Goal: Task Accomplishment & Management: Manage account settings

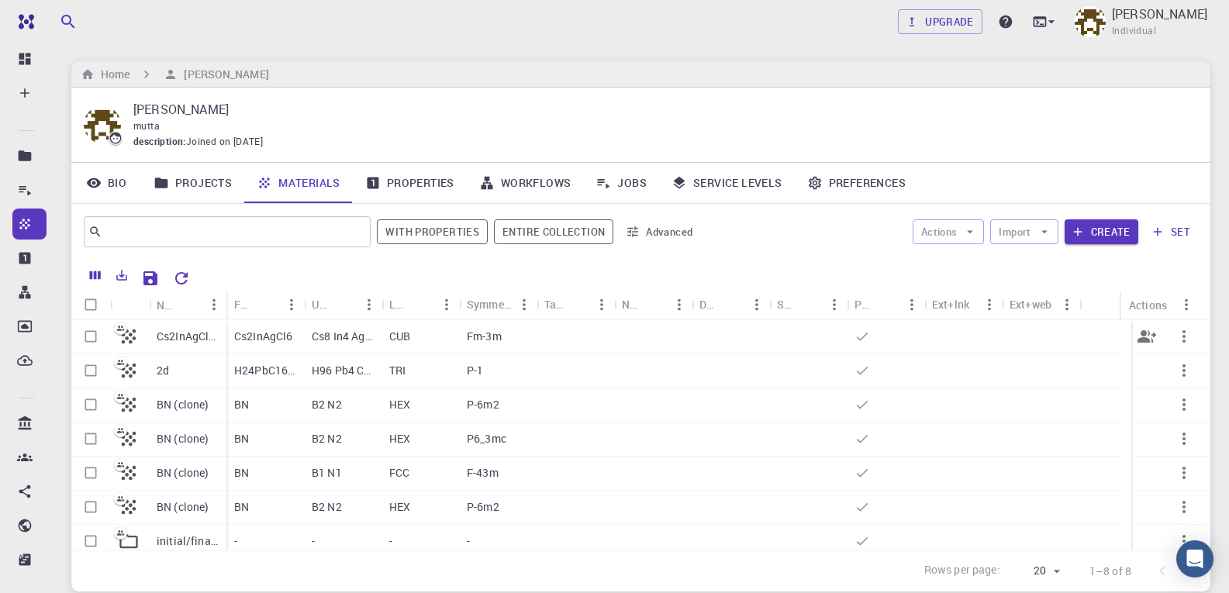
click at [85, 340] on input "Select row" at bounding box center [90, 336] width 29 height 29
checkbox input "true"
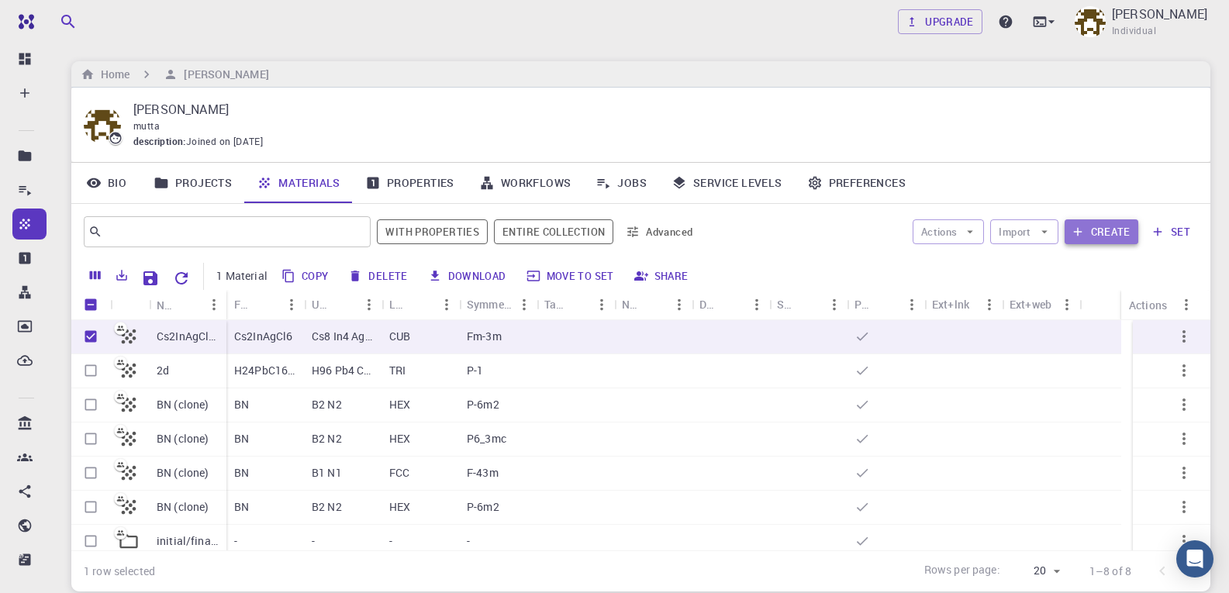
click at [1097, 233] on button "Create" at bounding box center [1102, 231] width 74 height 25
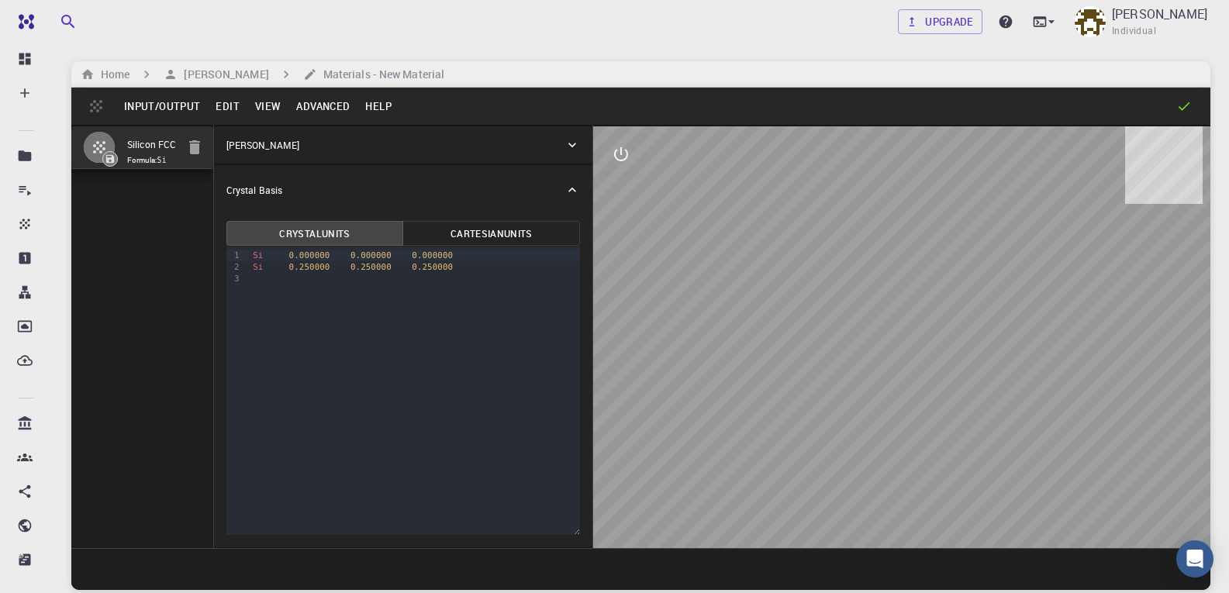
drag, startPoint x: 764, startPoint y: 302, endPoint x: 764, endPoint y: 359, distance: 57.4
drag, startPoint x: 764, startPoint y: 359, endPoint x: 617, endPoint y: 147, distance: 257.5
click at [617, 147] on icon "interactive" at bounding box center [621, 154] width 19 height 19
click at [624, 188] on icon "view" at bounding box center [621, 192] width 17 height 12
click at [385, 72] on h6 "Materials - New Material" at bounding box center [380, 74] width 127 height 17
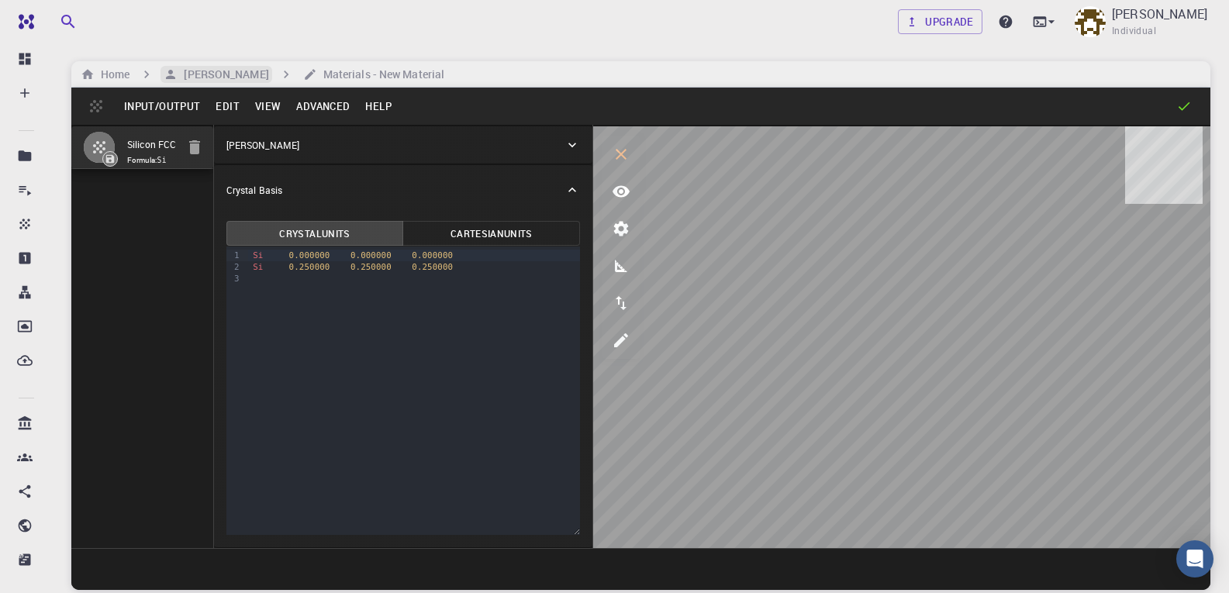
click at [268, 74] on h6 "[PERSON_NAME]" at bounding box center [223, 74] width 91 height 17
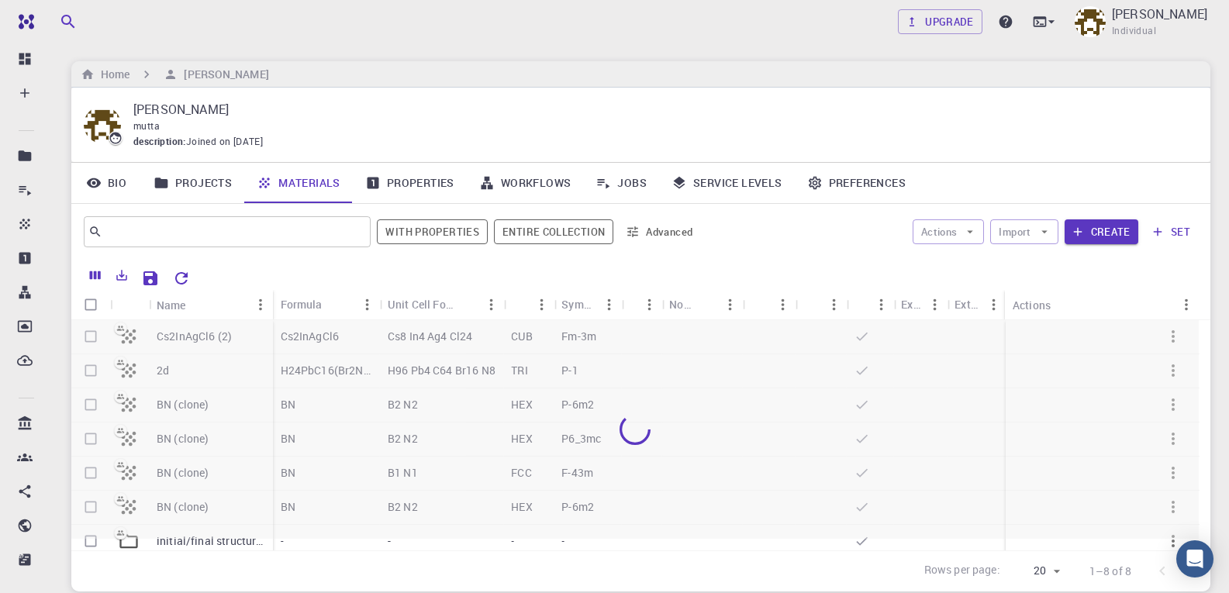
click at [198, 337] on div at bounding box center [635, 429] width 1128 height 219
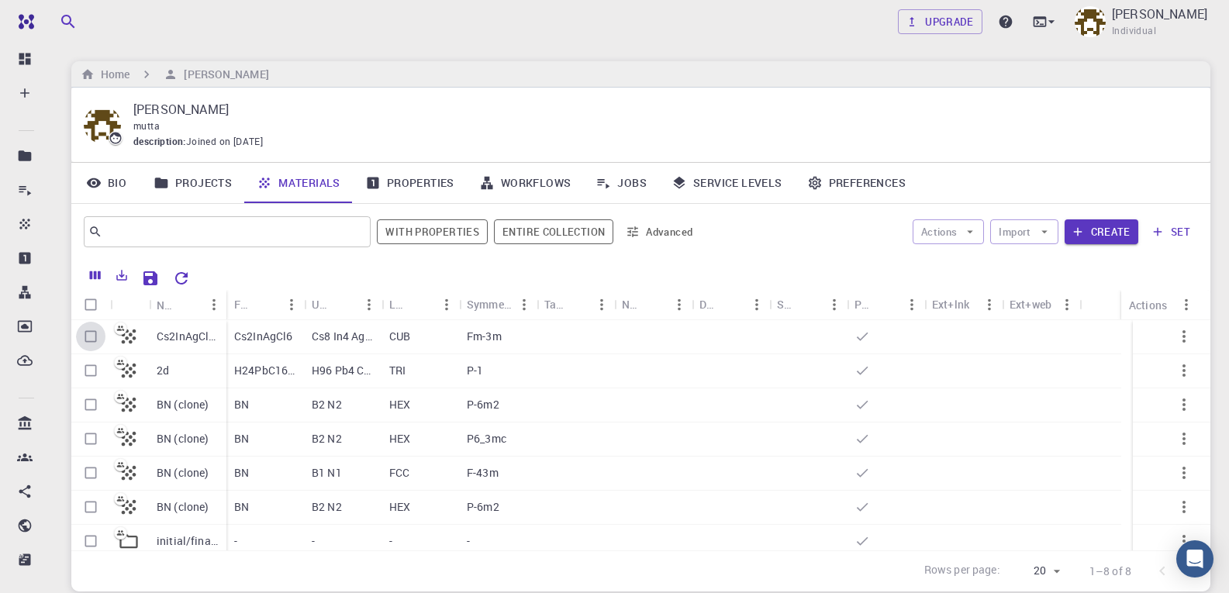
click at [87, 330] on input "Select row" at bounding box center [90, 336] width 29 height 29
checkbox input "true"
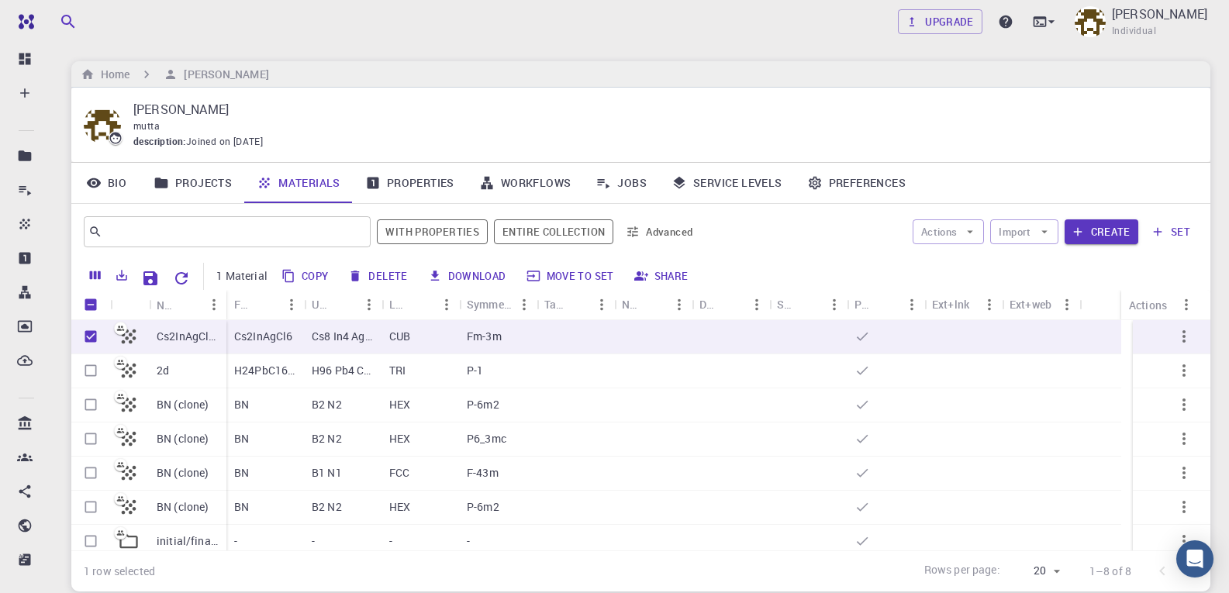
click at [1154, 226] on icon "button" at bounding box center [1158, 232] width 14 height 14
click at [1022, 235] on button "Import" at bounding box center [1023, 231] width 67 height 25
click at [119, 275] on icon "Export" at bounding box center [122, 275] width 14 height 14
click at [1109, 233] on button "Create" at bounding box center [1102, 231] width 74 height 25
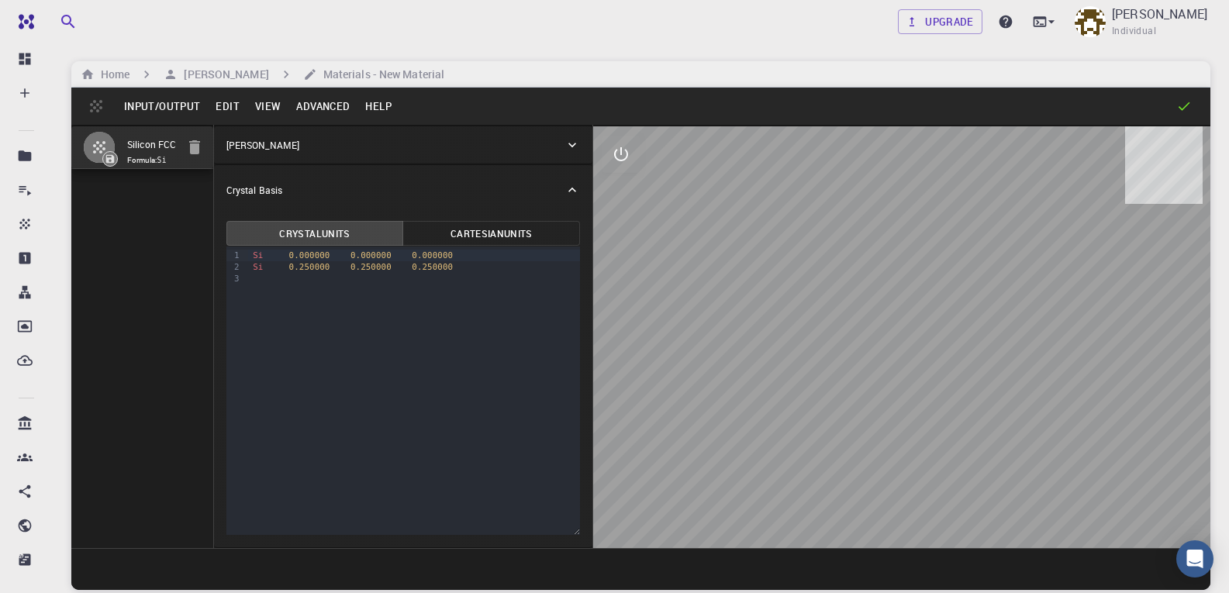
click at [110, 149] on button "button" at bounding box center [99, 147] width 33 height 33
click at [385, 67] on h6 "Materials - New Material" at bounding box center [380, 74] width 127 height 17
click at [268, 78] on h6 "[PERSON_NAME]" at bounding box center [223, 74] width 91 height 17
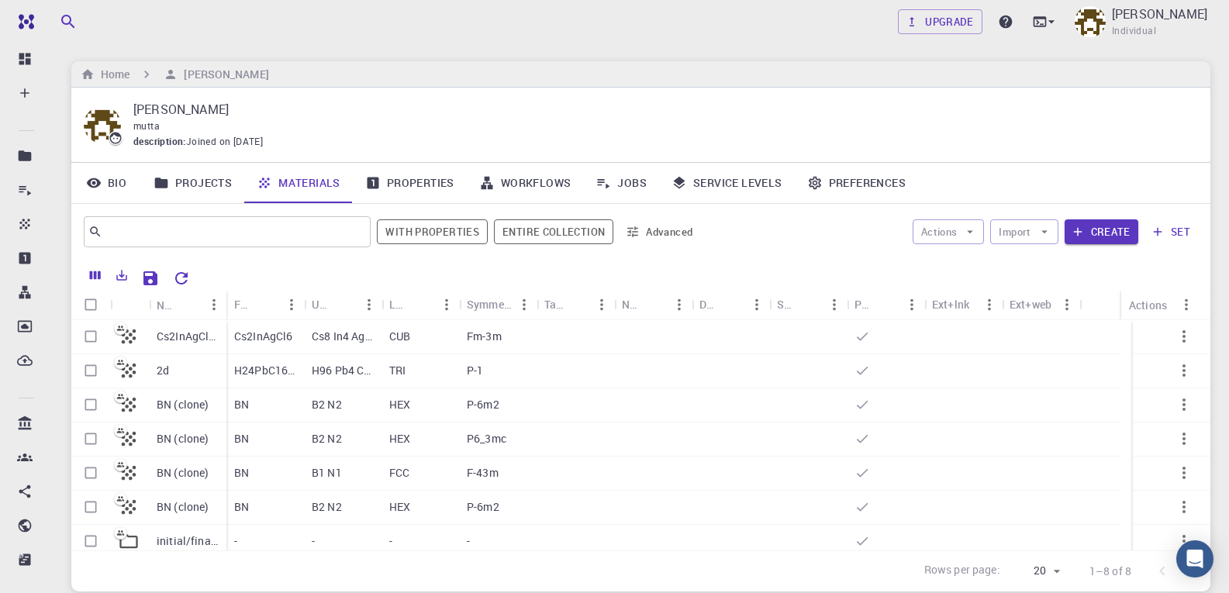
click at [331, 339] on p "Cs8 In4 Ag4 Cl24" at bounding box center [343, 337] width 62 height 16
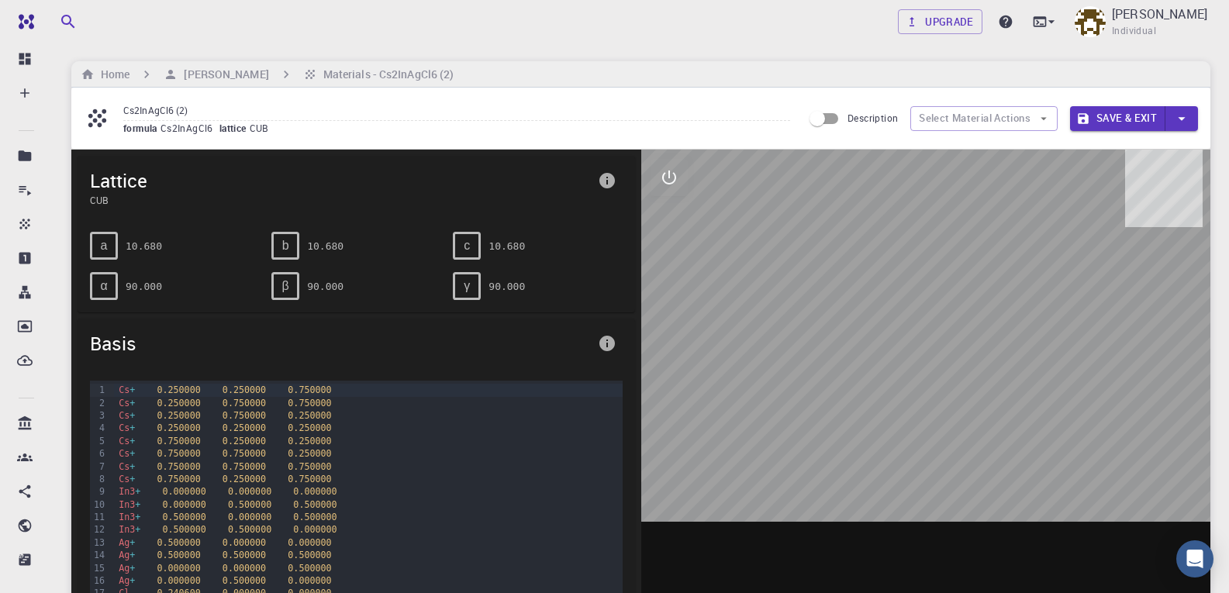
drag, startPoint x: 1141, startPoint y: 294, endPoint x: 1039, endPoint y: 332, distance: 108.5
drag, startPoint x: 1039, startPoint y: 332, endPoint x: 667, endPoint y: 170, distance: 406.0
click at [667, 170] on icon "interactive" at bounding box center [669, 177] width 19 height 19
click at [676, 210] on icon "view" at bounding box center [669, 215] width 19 height 19
click at [678, 206] on icon "view" at bounding box center [669, 215] width 19 height 19
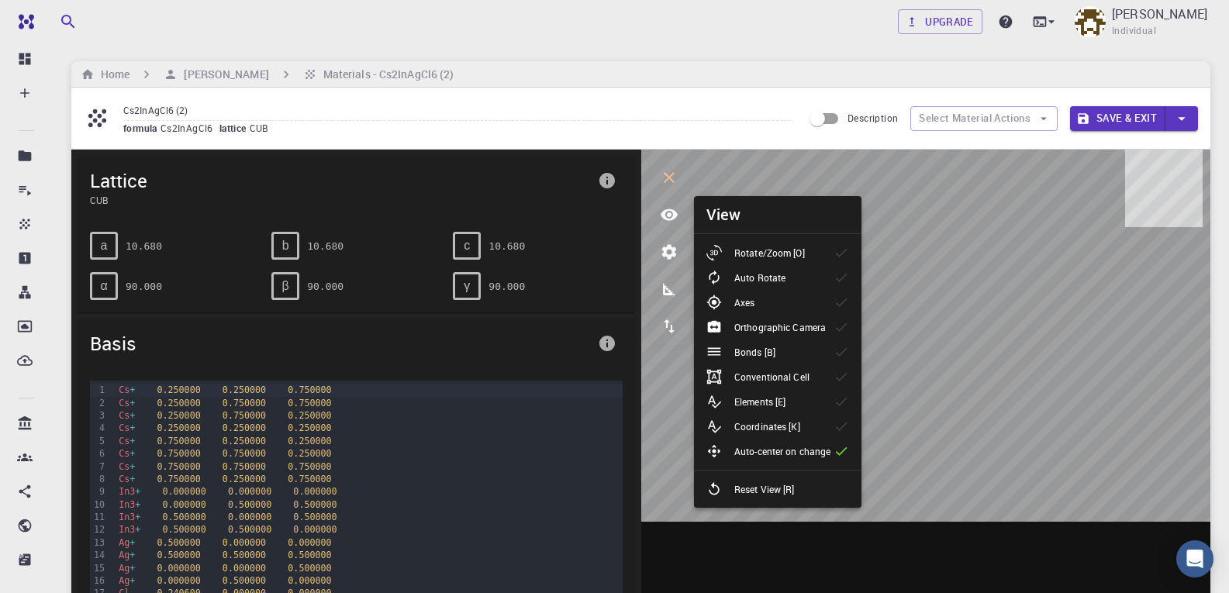
click at [761, 248] on p "Rotate/Zoom [O]" at bounding box center [769, 253] width 71 height 14
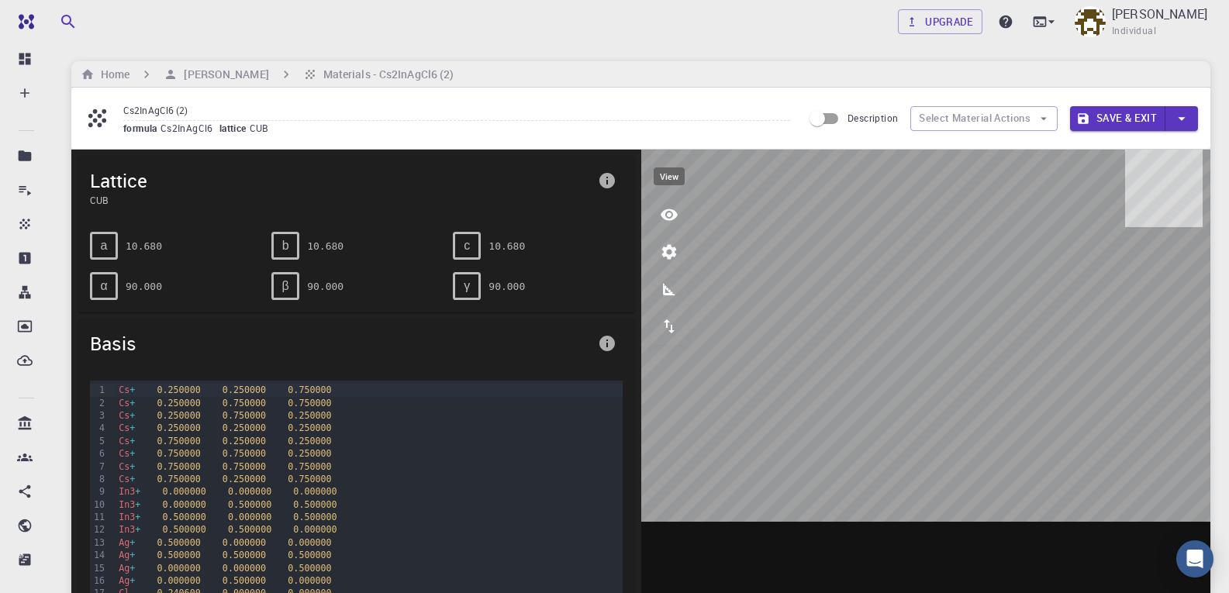
click at [672, 217] on icon "view" at bounding box center [669, 215] width 17 height 12
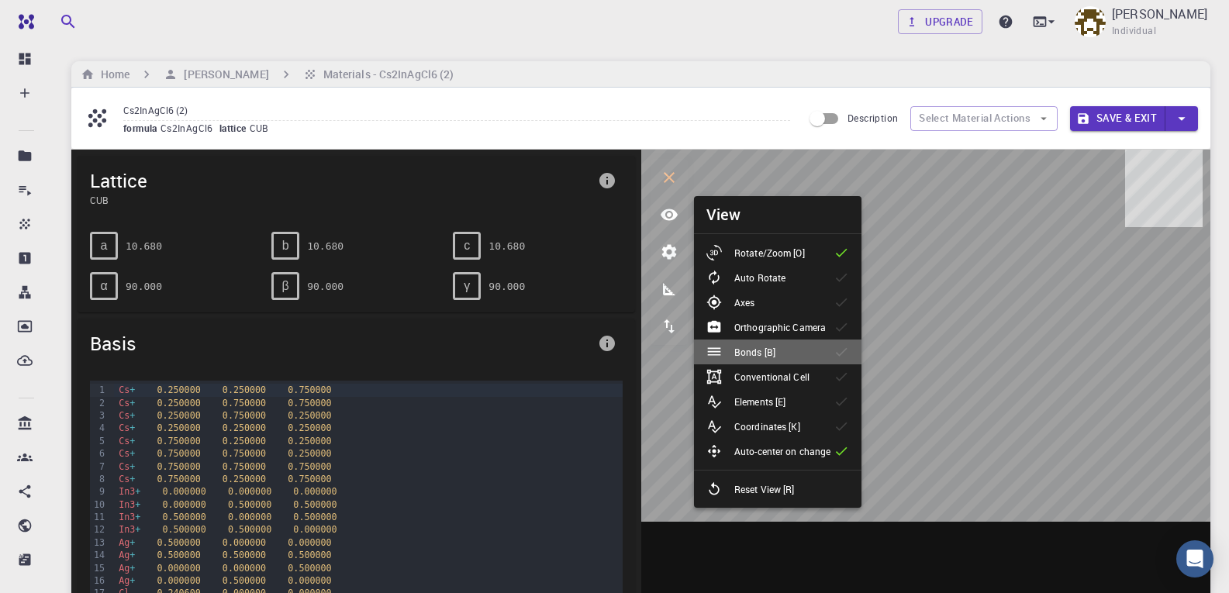
click at [748, 343] on li "Bonds [B]" at bounding box center [778, 352] width 168 height 25
click at [758, 398] on p "Elements [E]" at bounding box center [759, 402] width 51 height 14
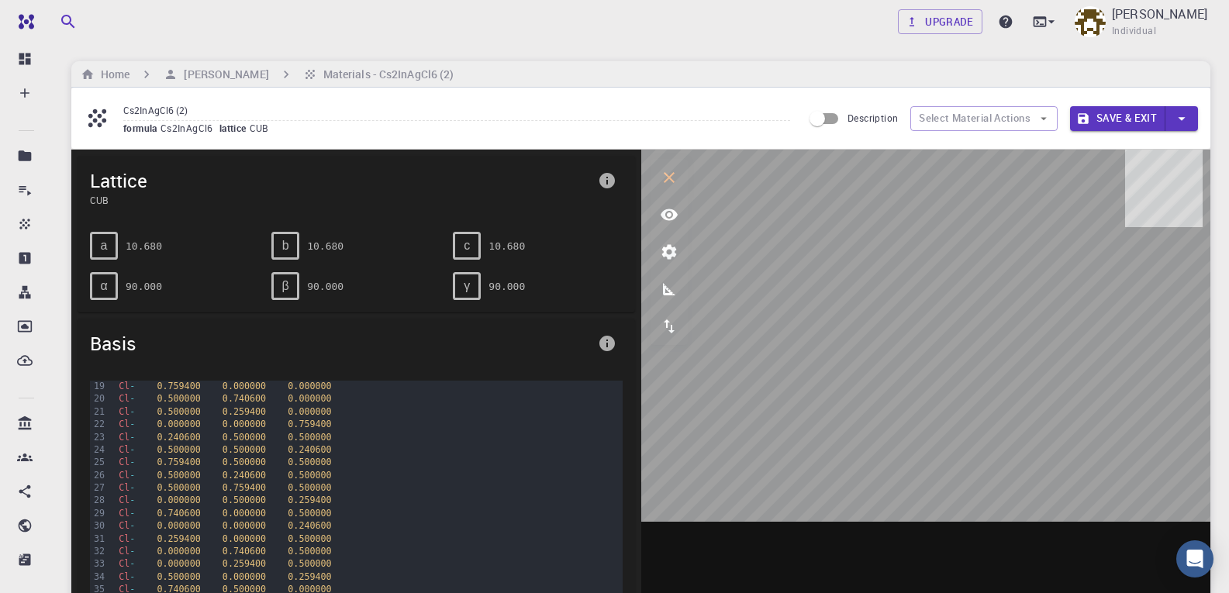
scroll to position [294, 0]
click at [826, 113] on input "Description" at bounding box center [817, 118] width 88 height 29
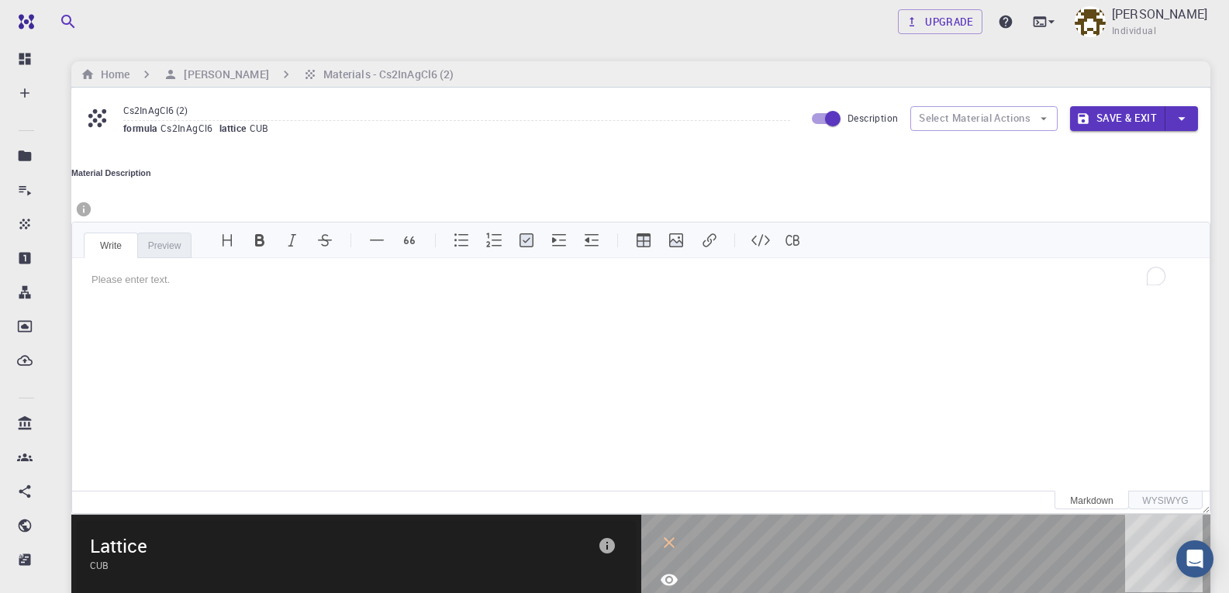
scroll to position [0, 0]
click at [823, 116] on input "Description" at bounding box center [833, 118] width 88 height 29
checkbox input "false"
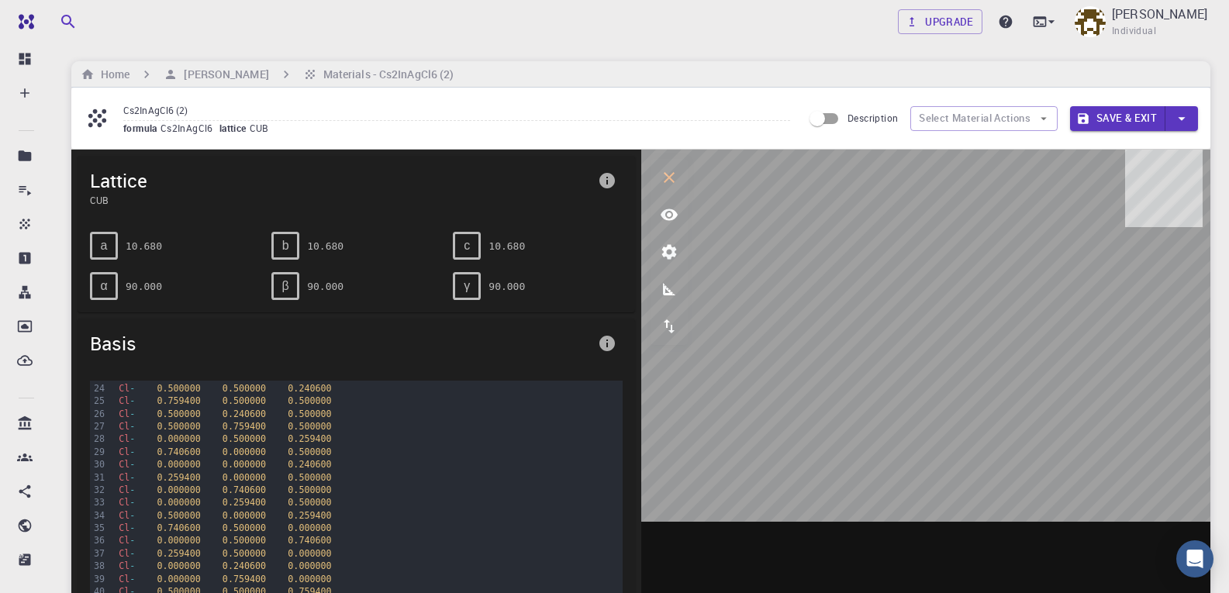
click at [1123, 119] on button "Save & Exit" at bounding box center [1117, 118] width 95 height 25
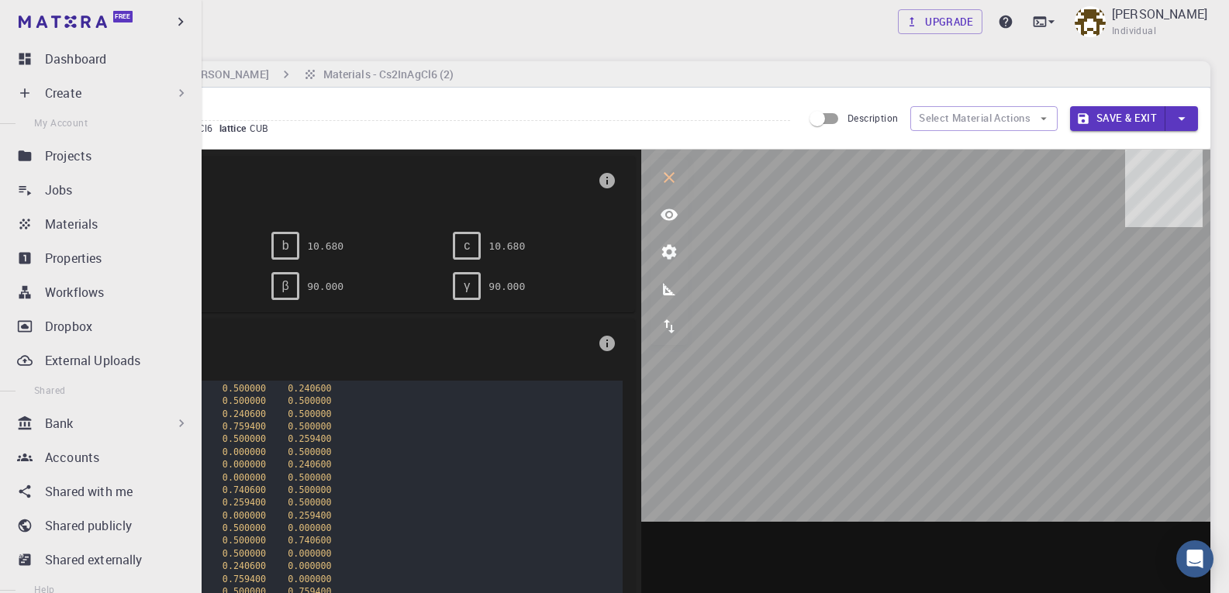
click at [72, 91] on p "Create" at bounding box center [63, 93] width 36 height 19
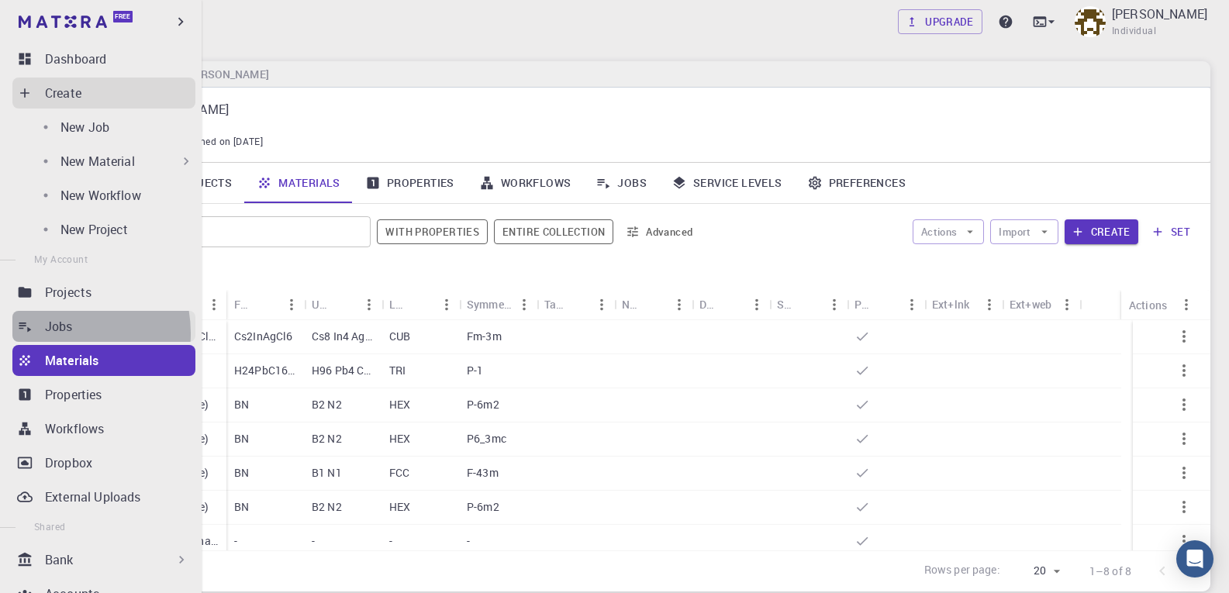
click at [56, 333] on p "Jobs" at bounding box center [59, 326] width 28 height 19
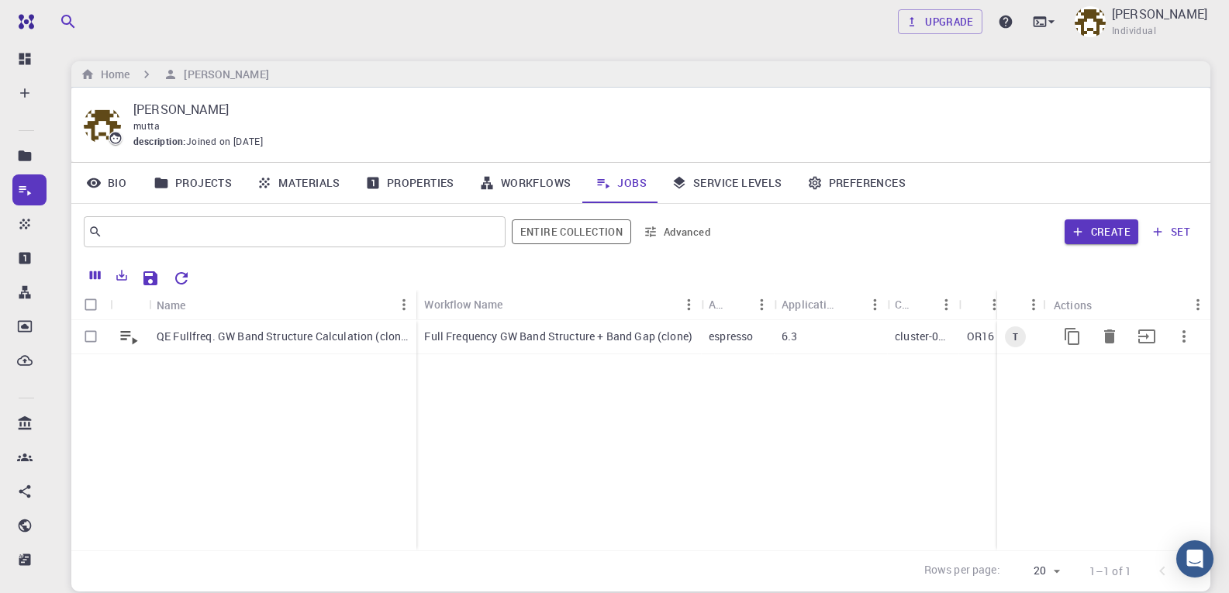
click at [92, 340] on input "Select row" at bounding box center [90, 336] width 29 height 29
checkbox input "true"
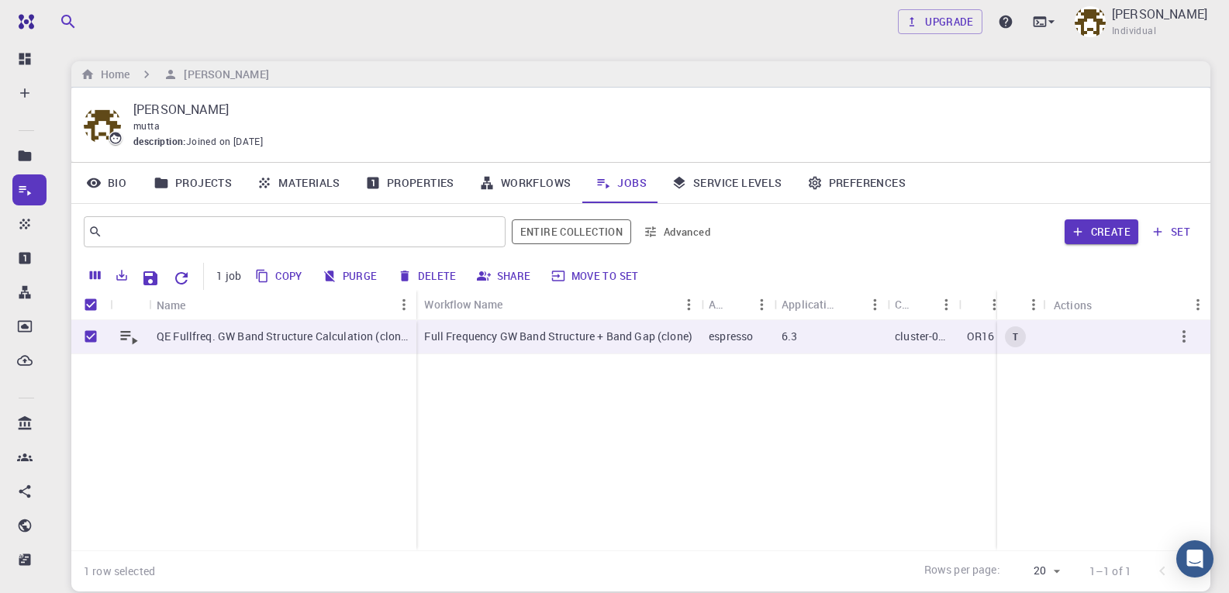
click at [422, 275] on button "Delete" at bounding box center [428, 276] width 70 height 25
checkbox input "false"
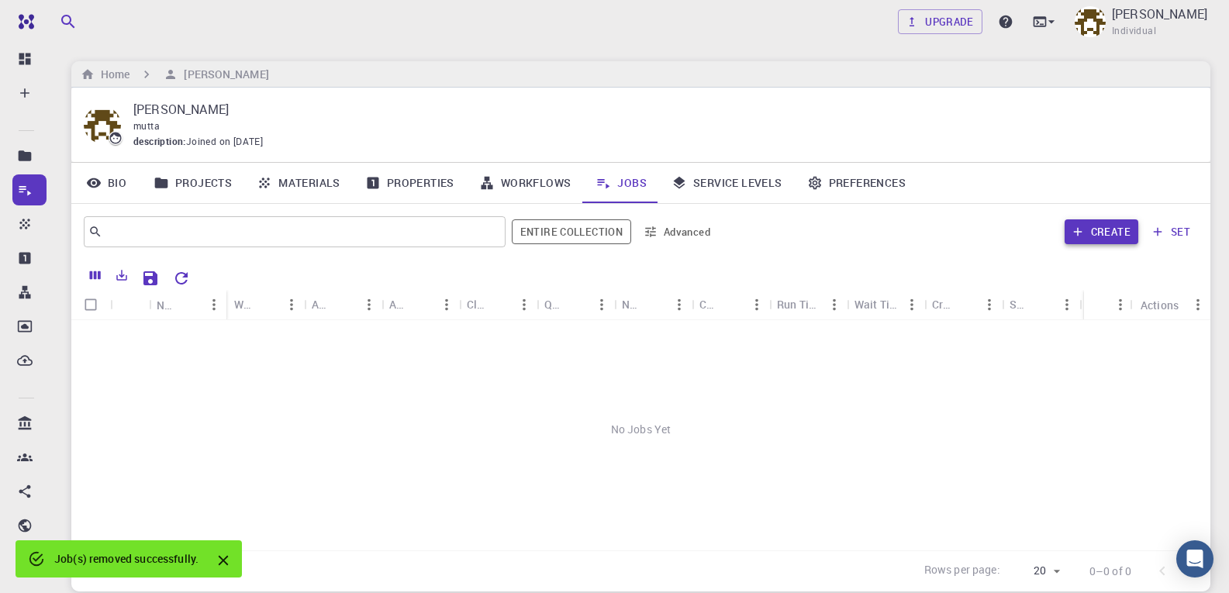
click at [1108, 232] on button "Create" at bounding box center [1102, 231] width 74 height 25
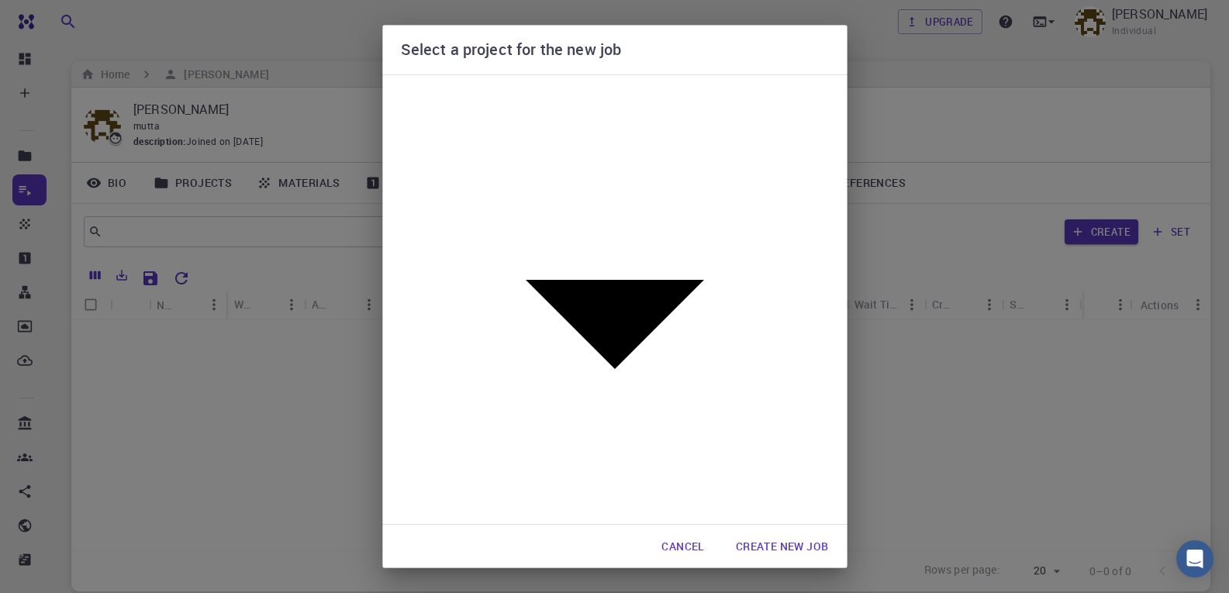
type input "zRybW8Eg6QXhpxH6Q"
click at [762, 531] on button "Create New Job" at bounding box center [783, 546] width 118 height 31
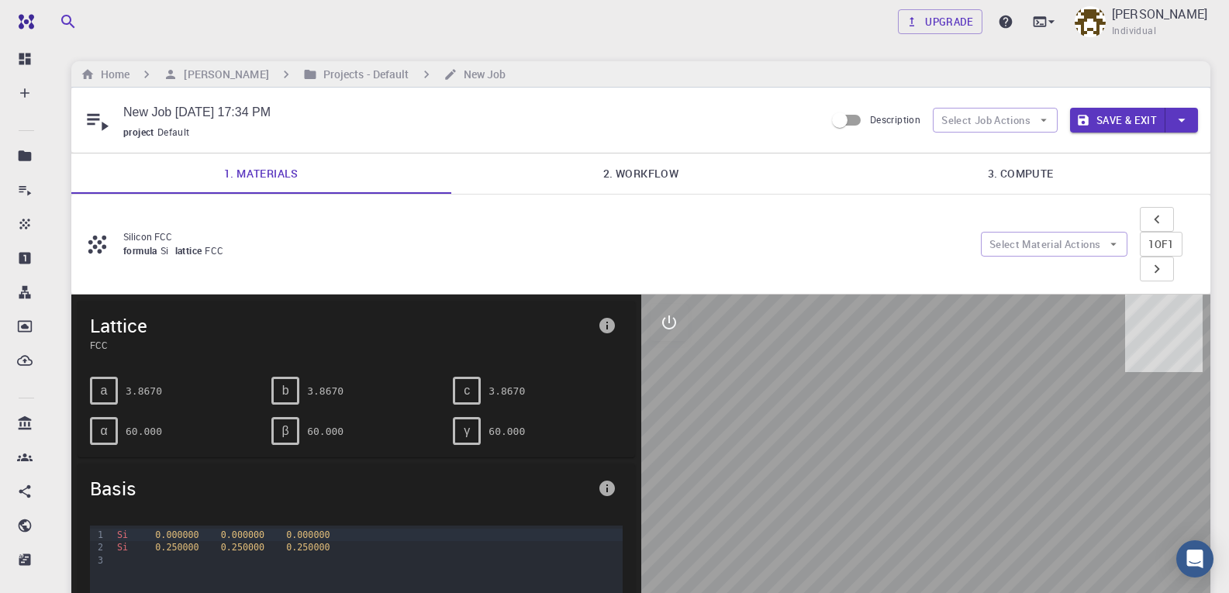
click at [88, 231] on icon at bounding box center [97, 244] width 27 height 27
click at [104, 123] on icon at bounding box center [98, 121] width 22 height 17
click at [88, 117] on icon at bounding box center [97, 120] width 27 height 27
click at [263, 174] on link "1. Materials" at bounding box center [261, 174] width 380 height 40
click at [665, 313] on icon "interactive" at bounding box center [669, 322] width 19 height 19
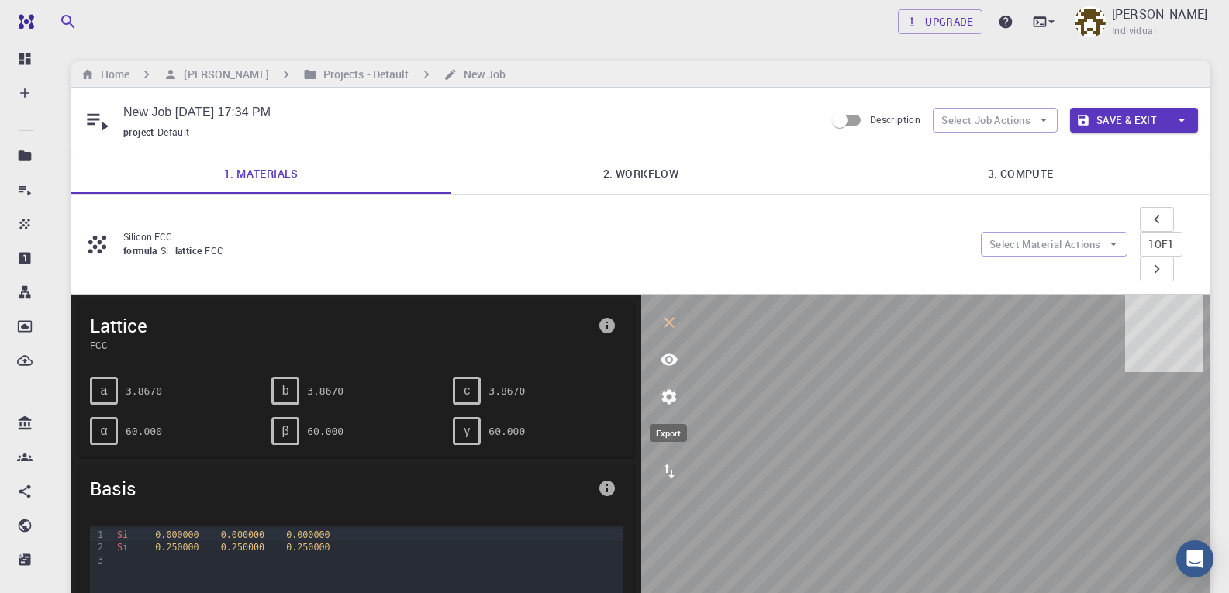
click at [670, 462] on icon "export" at bounding box center [669, 471] width 19 height 19
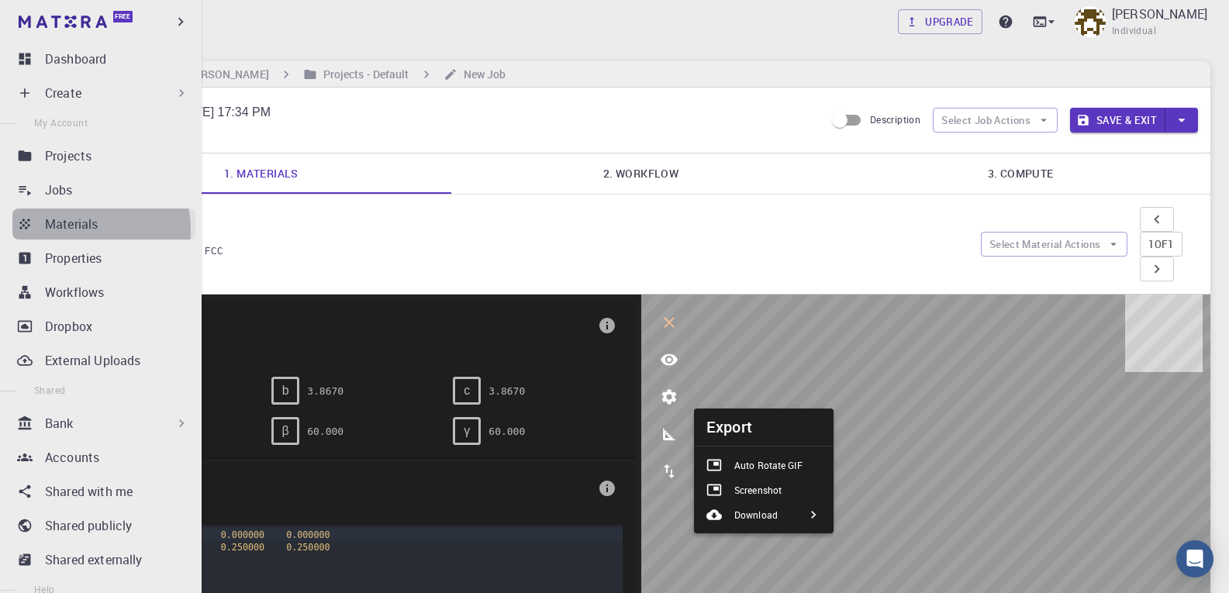
click at [74, 230] on p "Materials" at bounding box center [71, 224] width 53 height 19
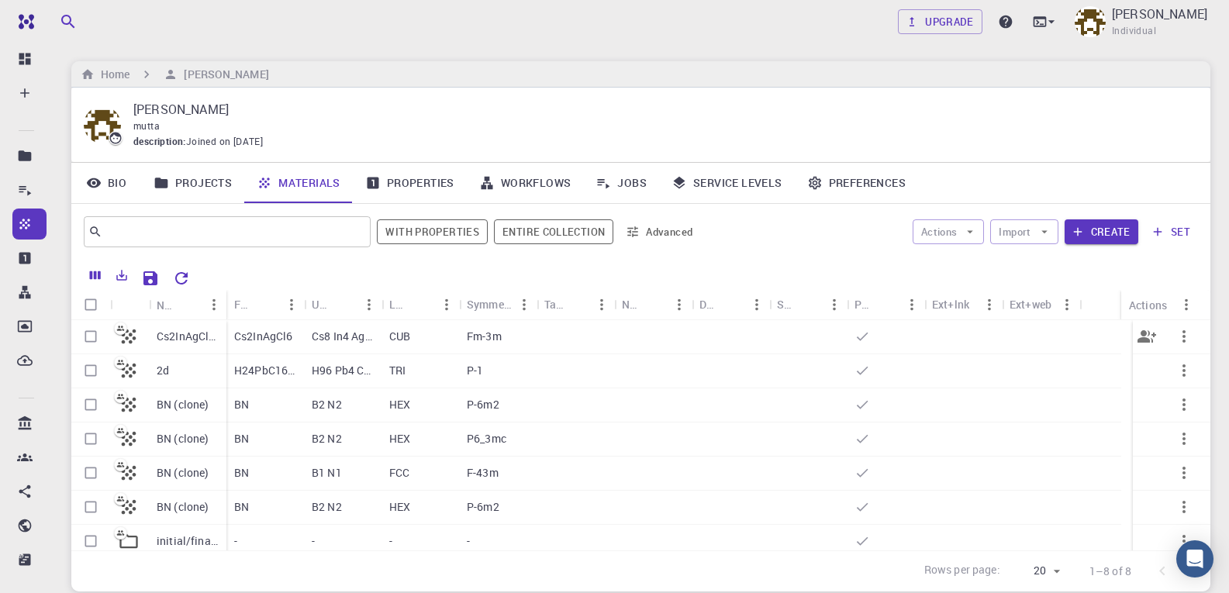
click at [135, 333] on icon at bounding box center [129, 337] width 22 height 22
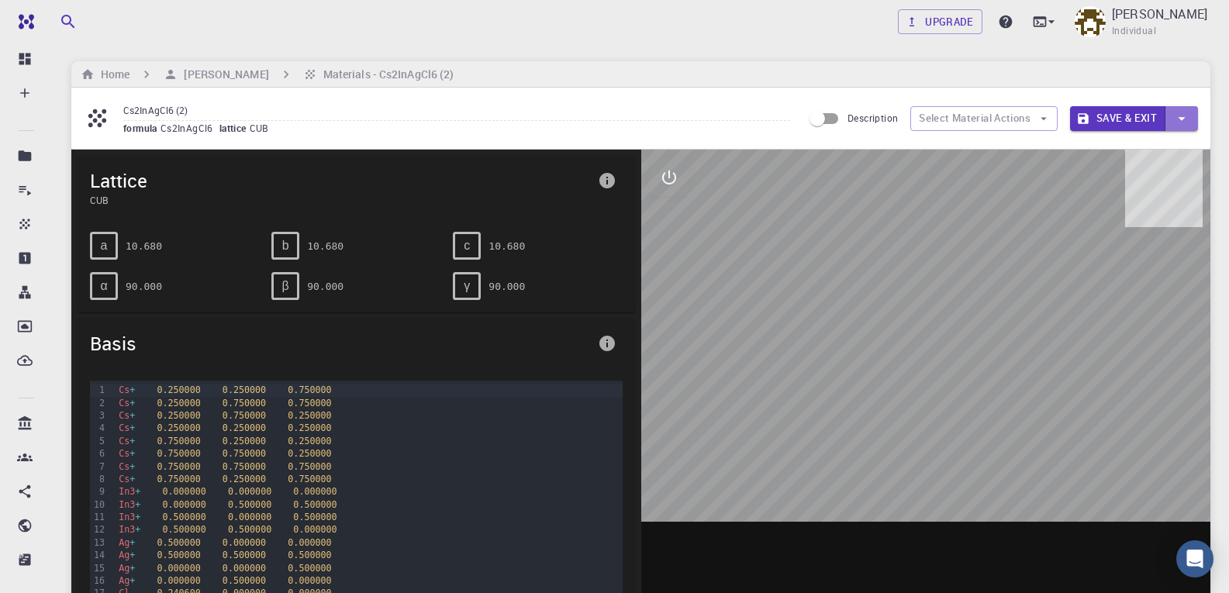
click at [1180, 120] on icon "button" at bounding box center [1181, 118] width 17 height 17
click at [1114, 120] on div at bounding box center [614, 296] width 1229 height 593
click at [1105, 116] on button "Save & Exit" at bounding box center [1117, 118] width 95 height 25
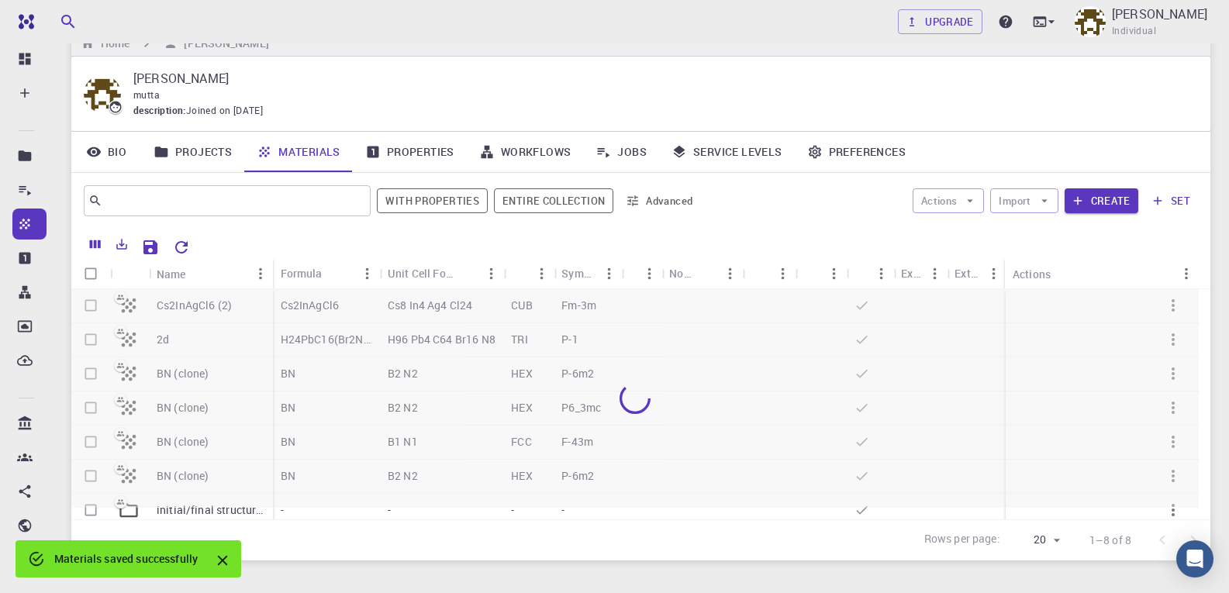
scroll to position [119, 0]
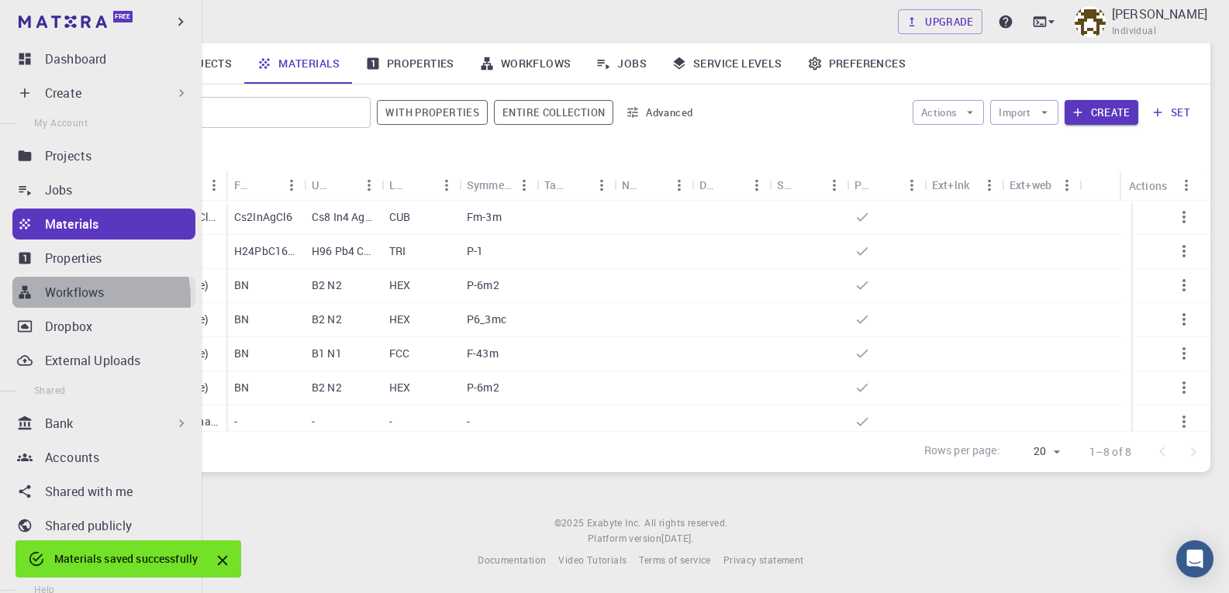
click at [70, 299] on p "Workflows" at bounding box center [74, 292] width 59 height 19
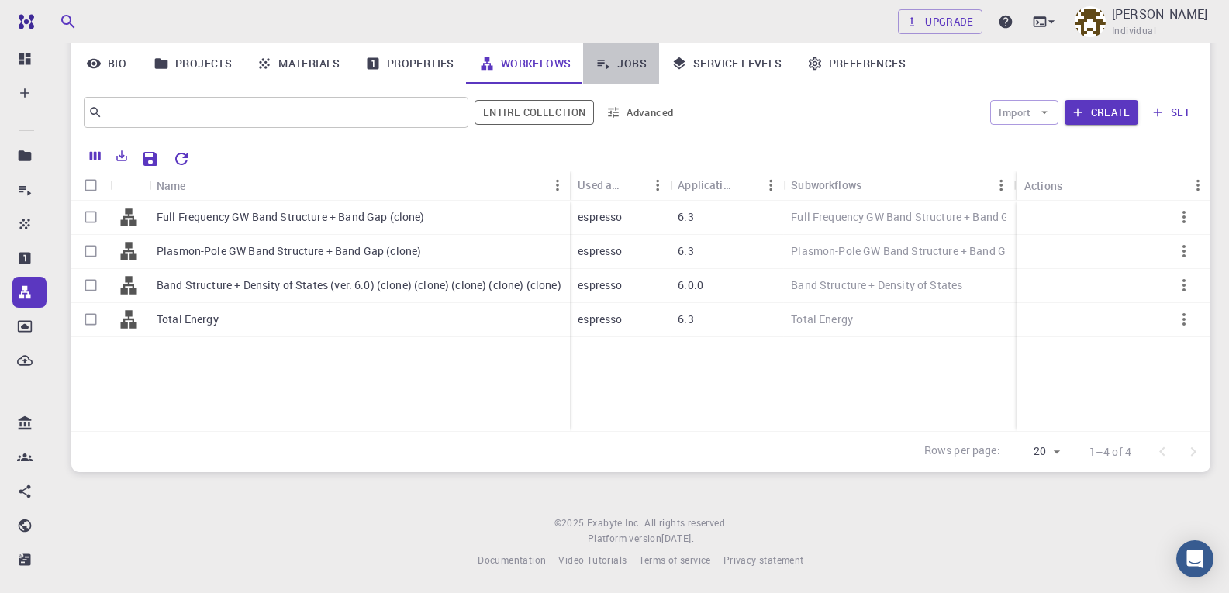
click at [634, 67] on link "Jobs" at bounding box center [621, 63] width 76 height 40
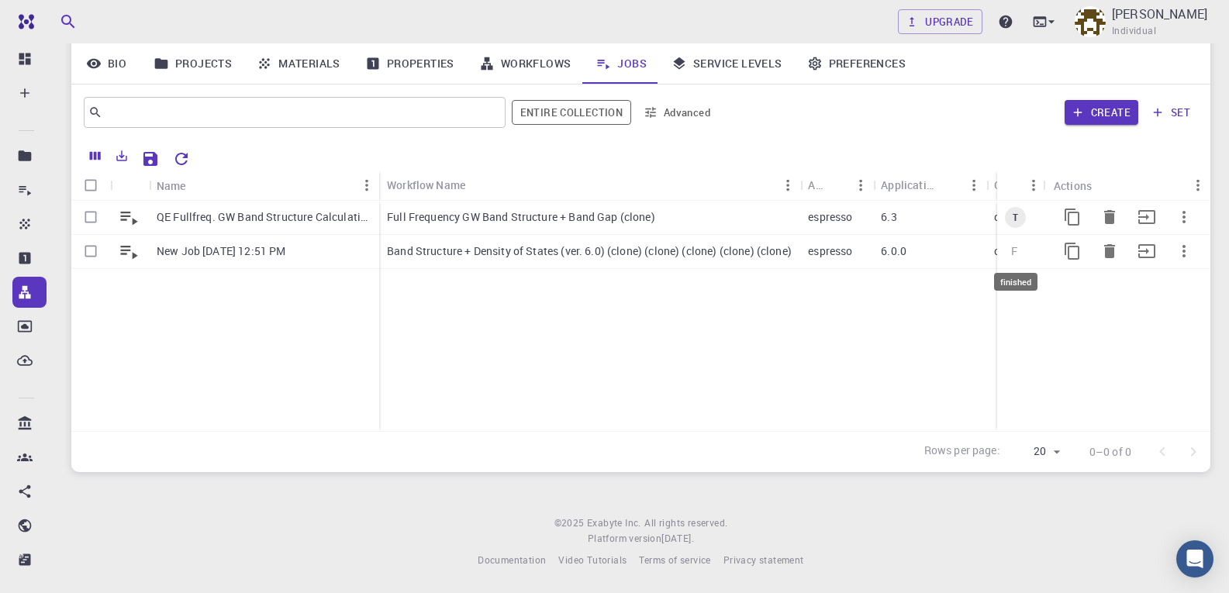
click at [1019, 258] on span "F" at bounding box center [1014, 251] width 19 height 15
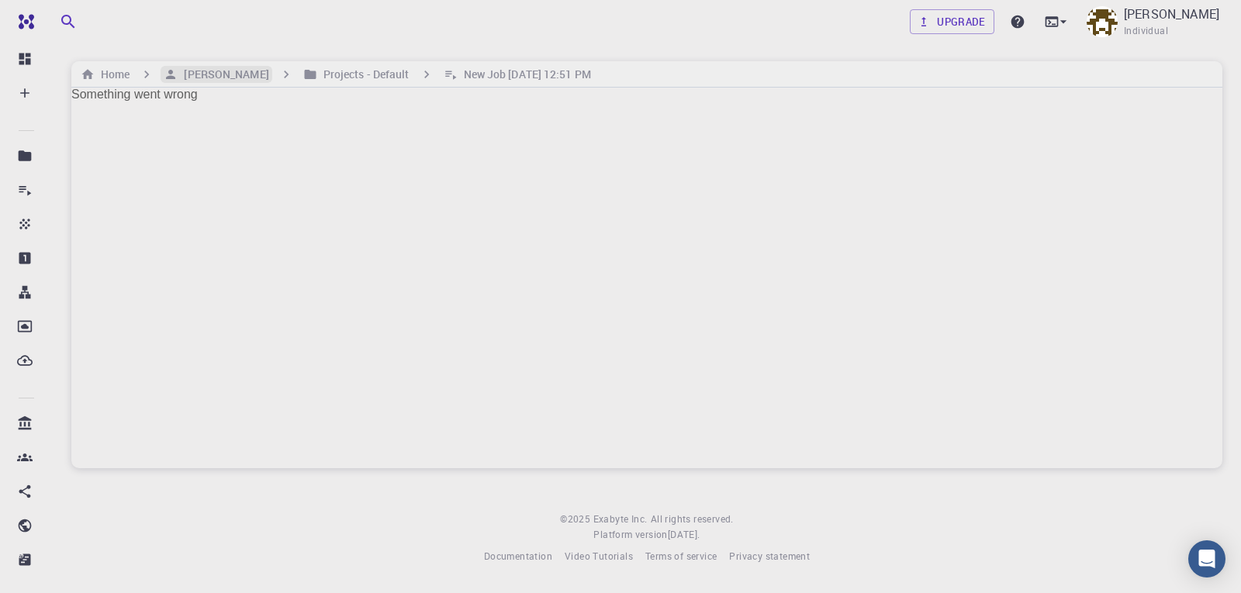
click at [261, 69] on h6 "[PERSON_NAME]" at bounding box center [223, 74] width 91 height 17
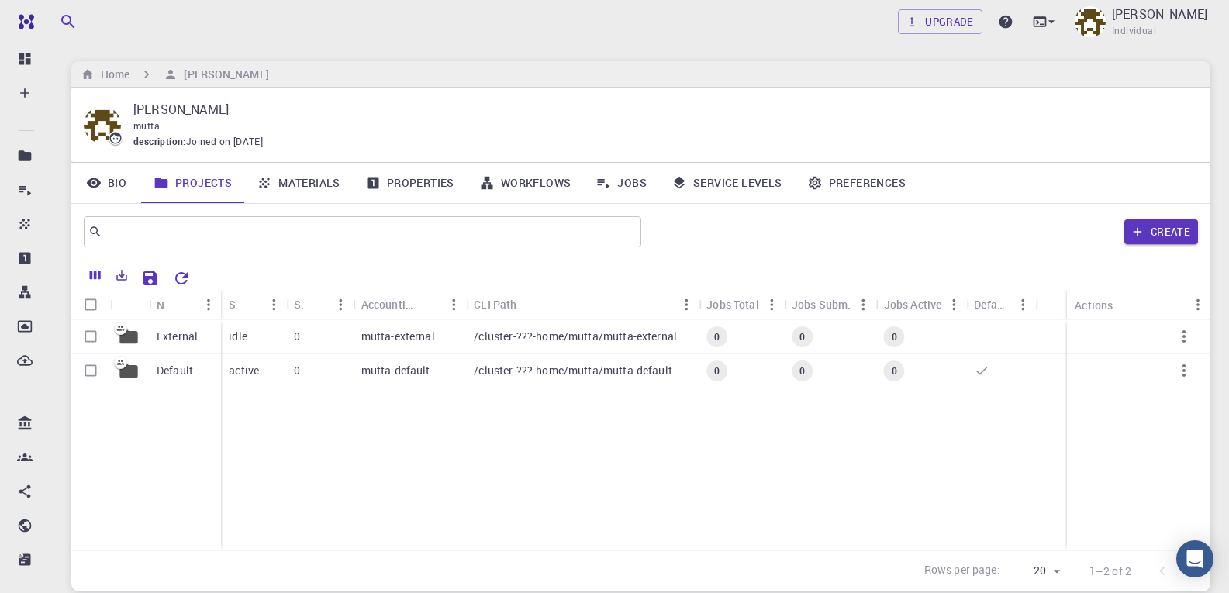
click at [735, 181] on link "Service Levels" at bounding box center [727, 183] width 136 height 40
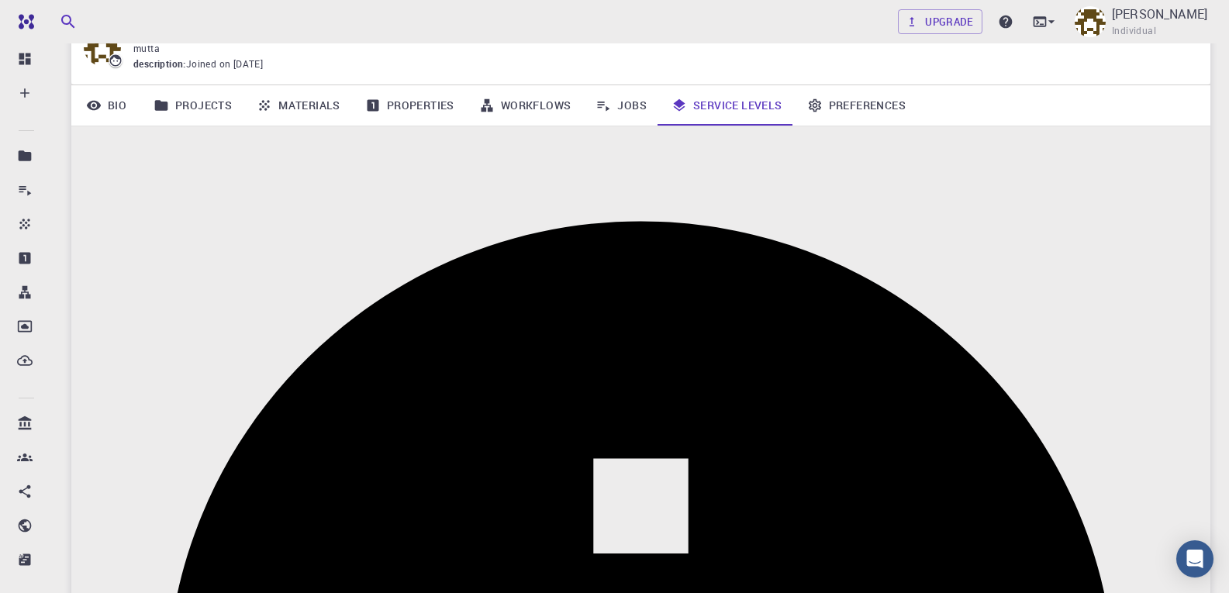
scroll to position [310, 0]
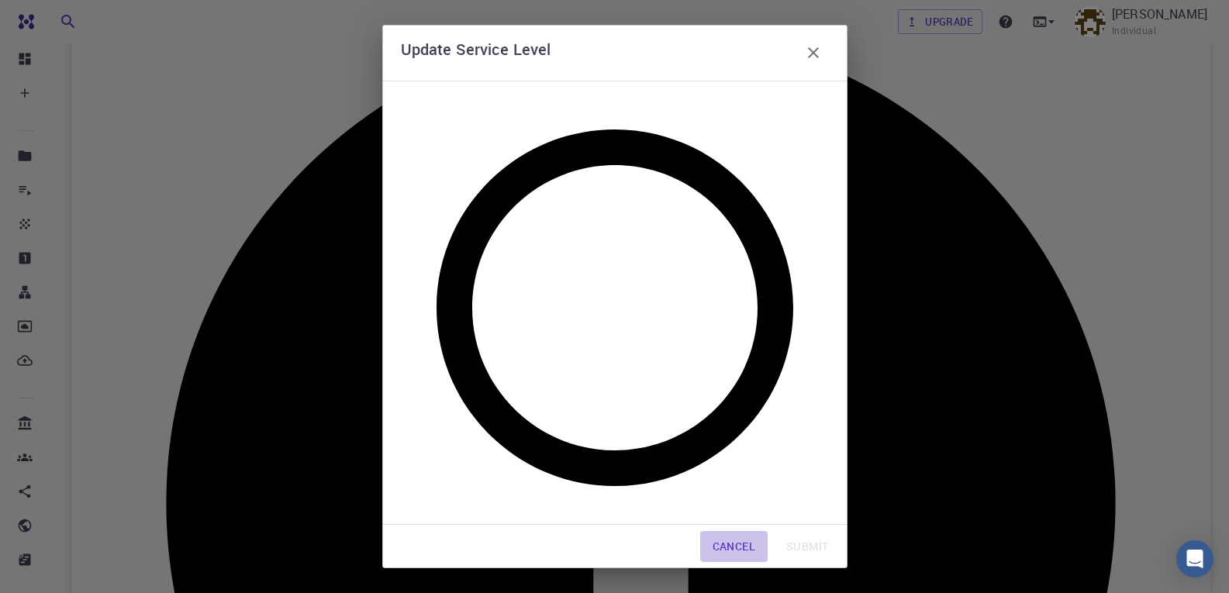
click at [721, 531] on button "Cancel" at bounding box center [733, 546] width 67 height 31
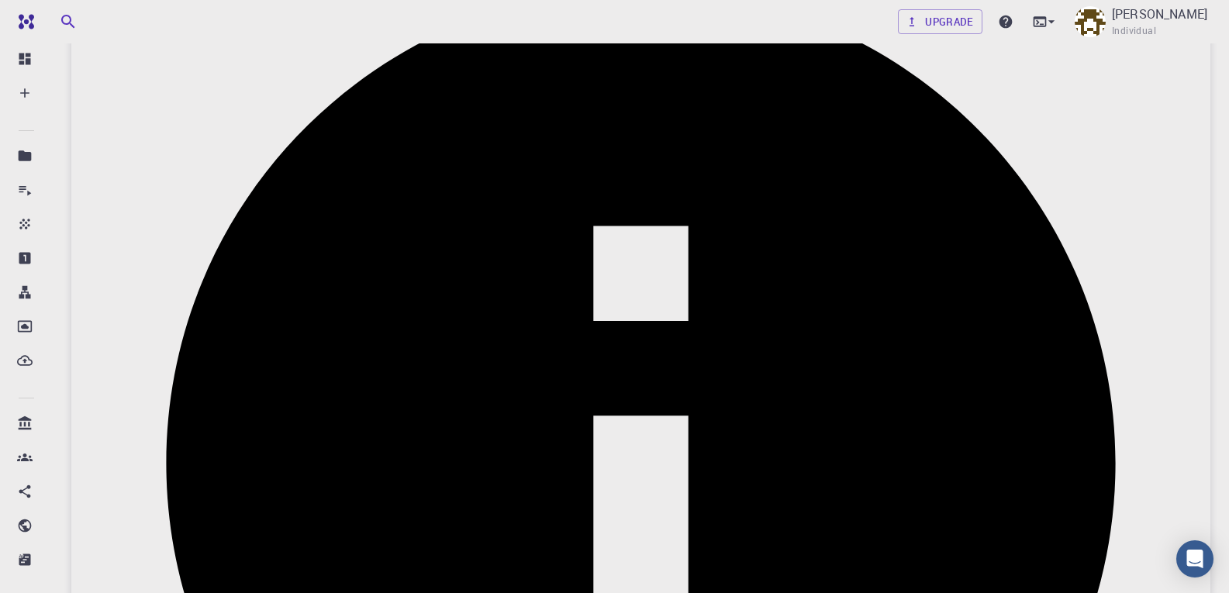
scroll to position [0, 0]
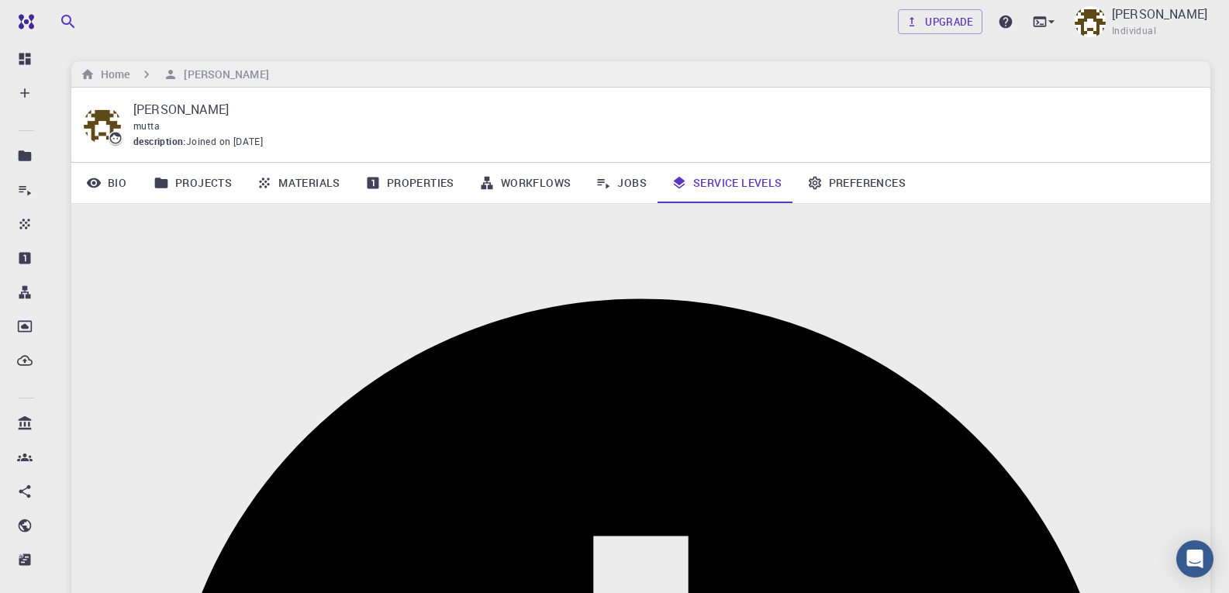
click at [307, 179] on link "Materials" at bounding box center [298, 183] width 109 height 40
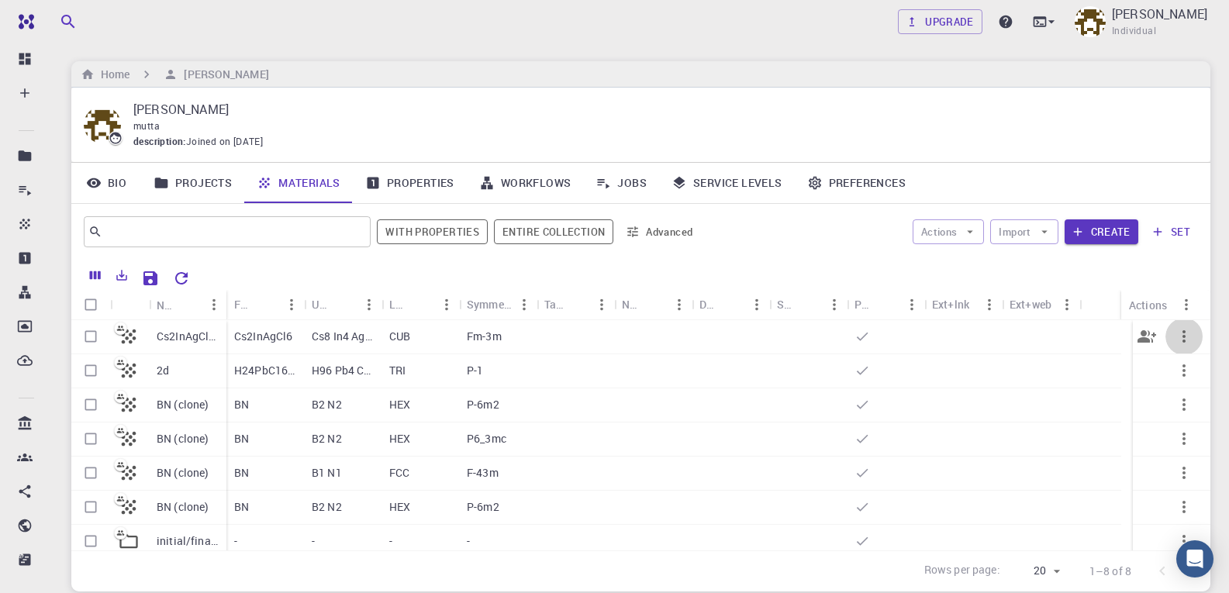
click at [1175, 333] on icon "button" at bounding box center [1184, 336] width 19 height 19
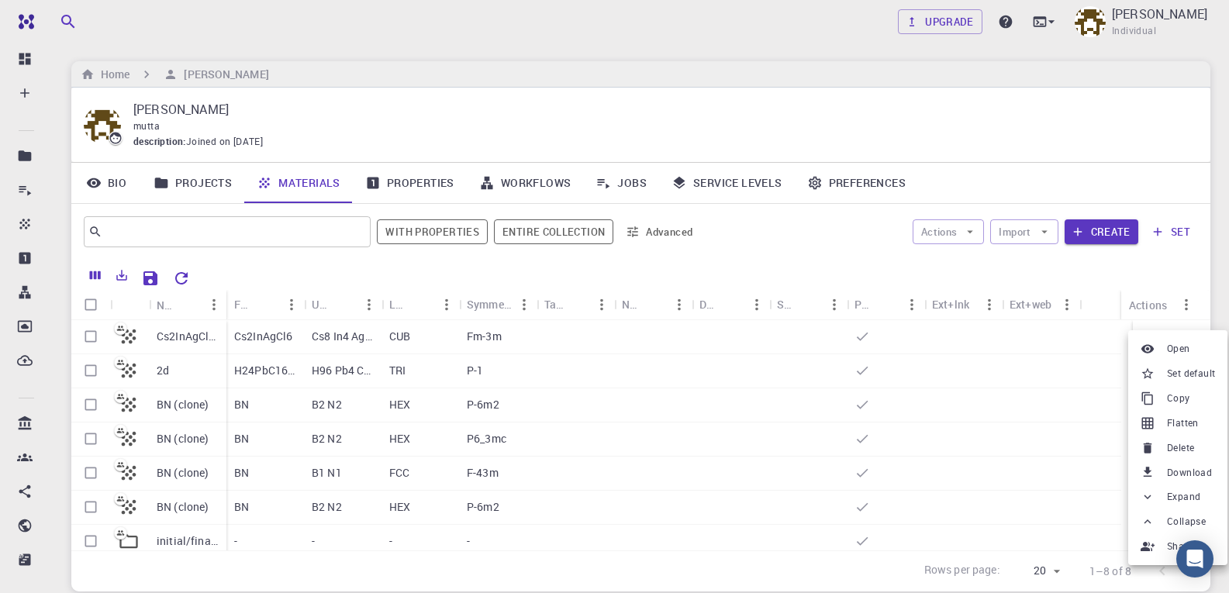
click at [95, 335] on div at bounding box center [614, 296] width 1229 height 593
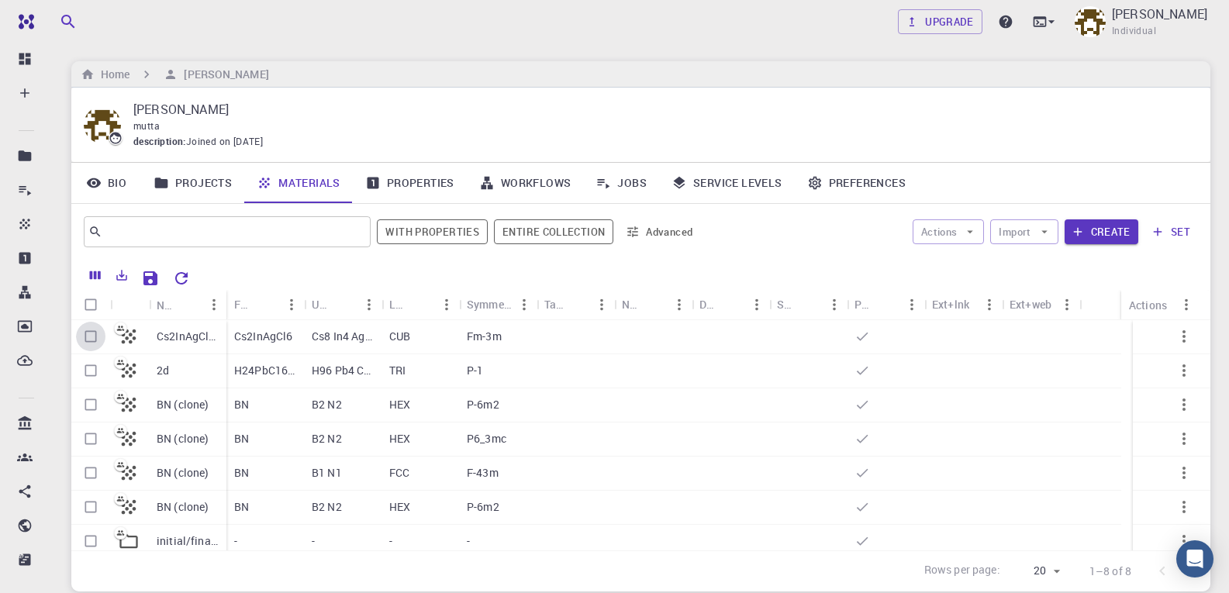
click at [92, 337] on input "Select row" at bounding box center [90, 336] width 29 height 29
checkbox input "true"
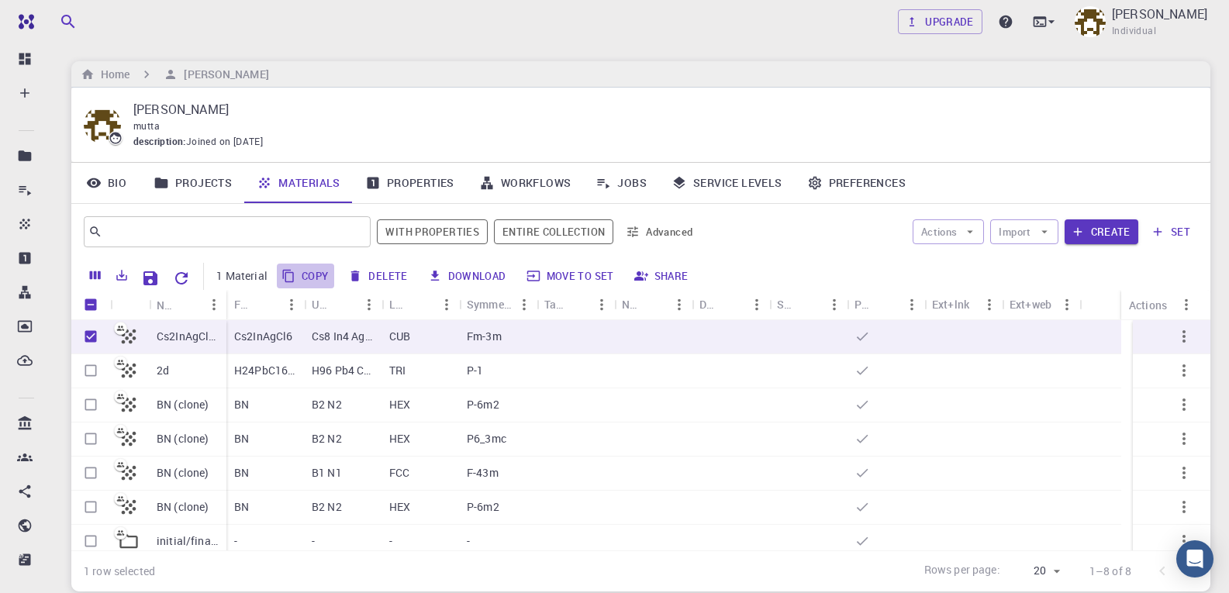
click at [296, 278] on button "Copy" at bounding box center [306, 276] width 58 height 25
click at [577, 275] on button "Move to set" at bounding box center [572, 276] width 98 height 25
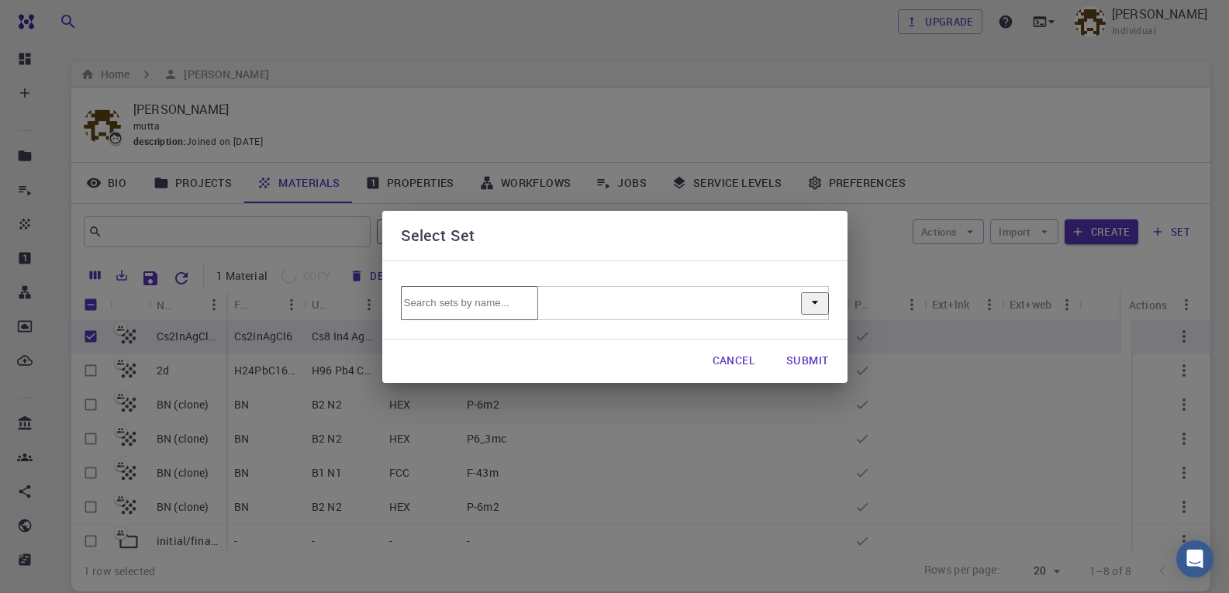
checkbox input "false"
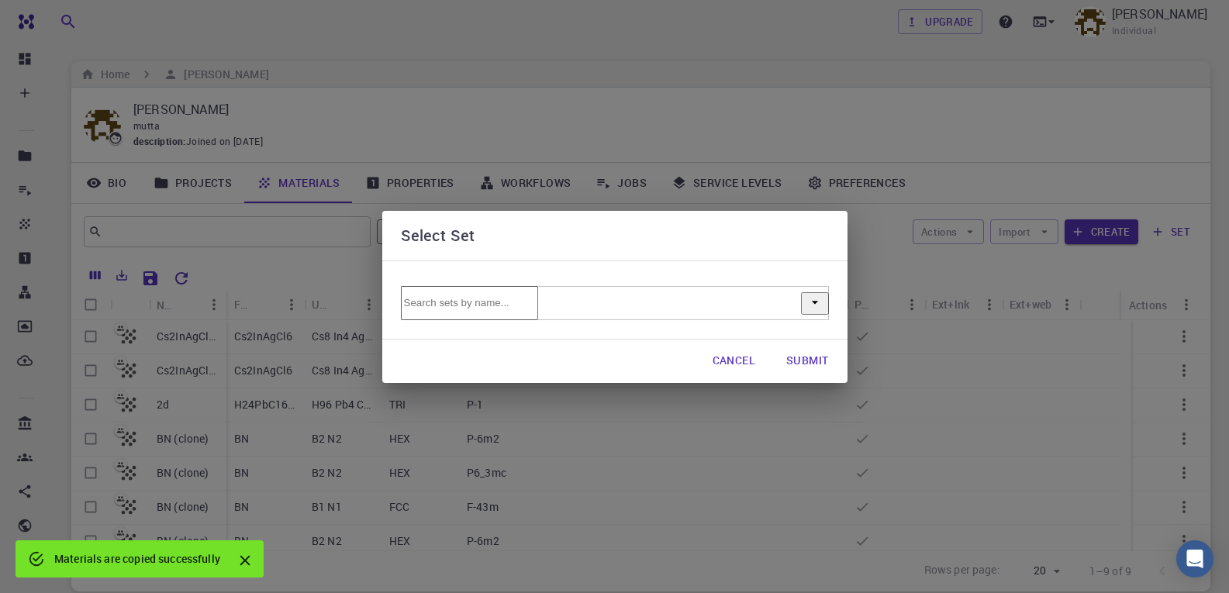
click at [538, 294] on input "text" at bounding box center [469, 303] width 137 height 34
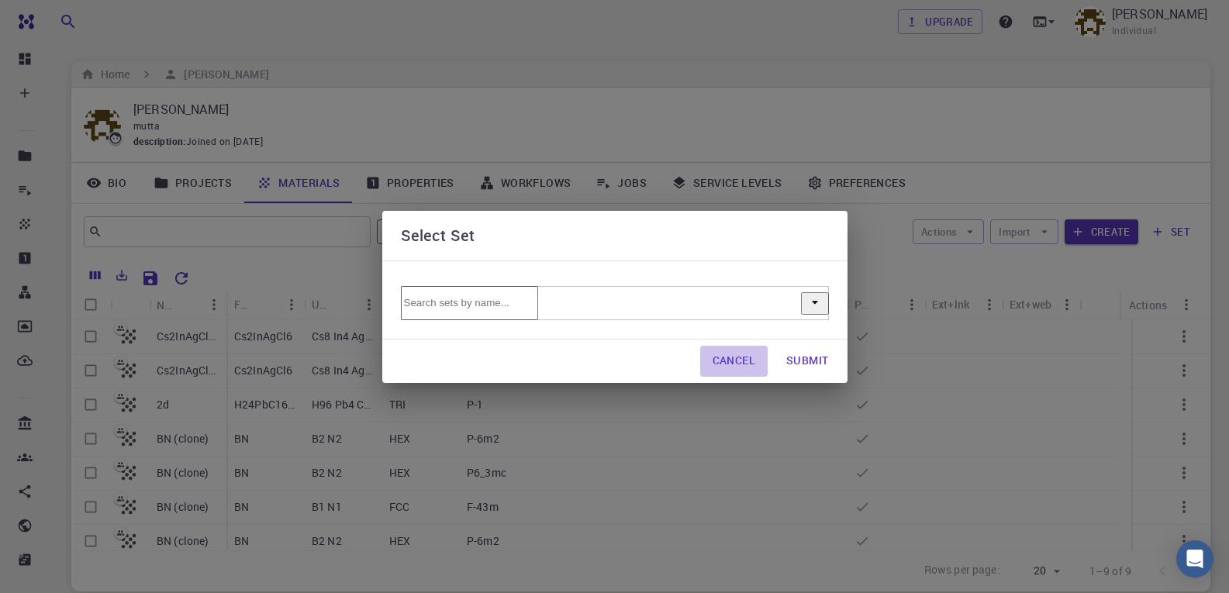
click at [717, 363] on button "Cancel" at bounding box center [733, 361] width 67 height 31
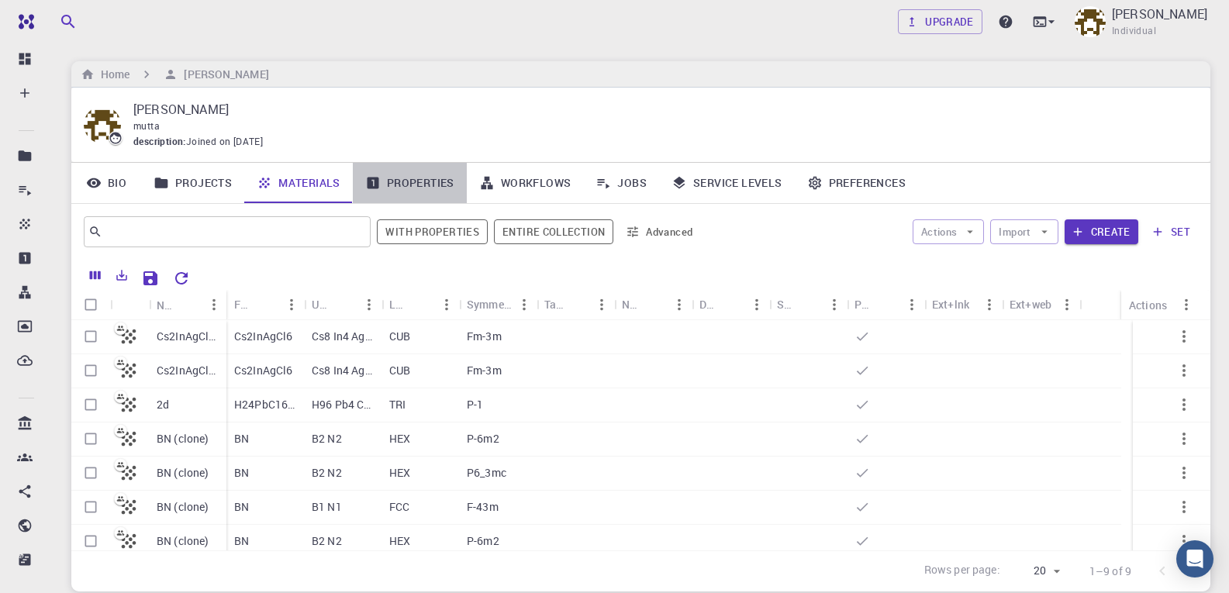
click at [399, 181] on link "Properties" at bounding box center [410, 183] width 114 height 40
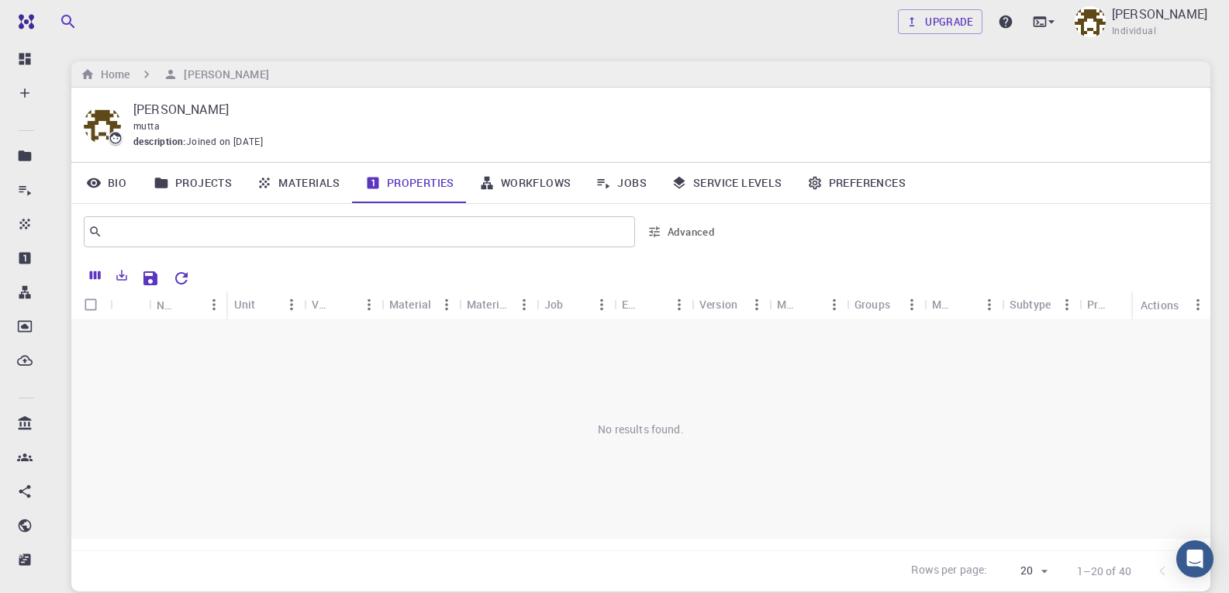
click at [274, 184] on link "Materials" at bounding box center [298, 183] width 109 height 40
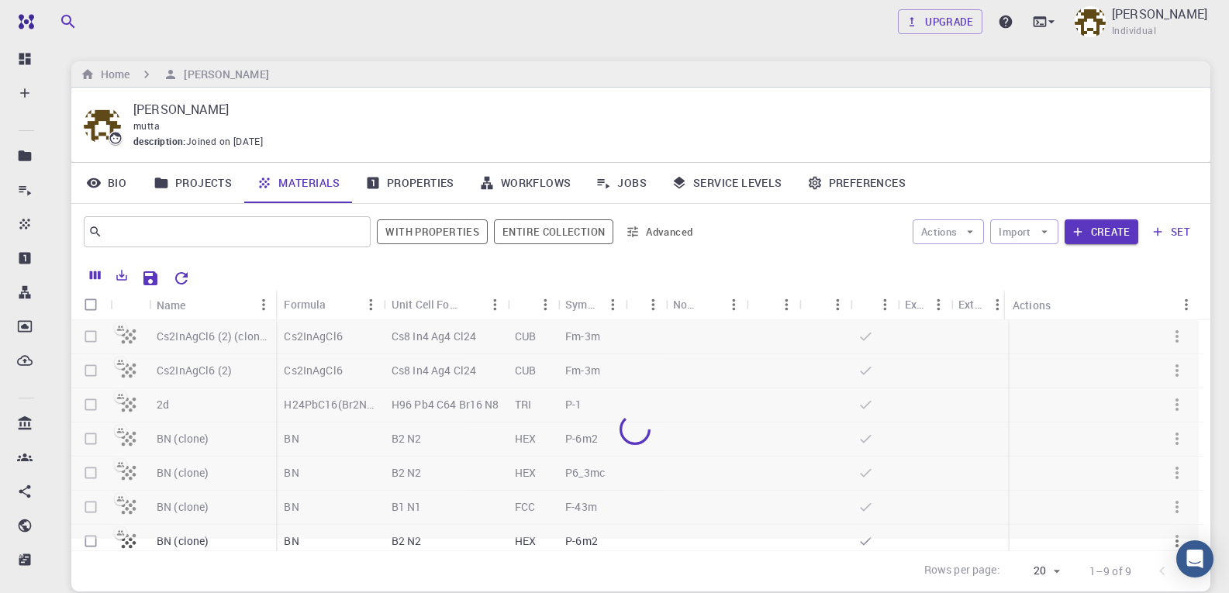
click at [168, 181] on icon at bounding box center [162, 183] width 16 height 16
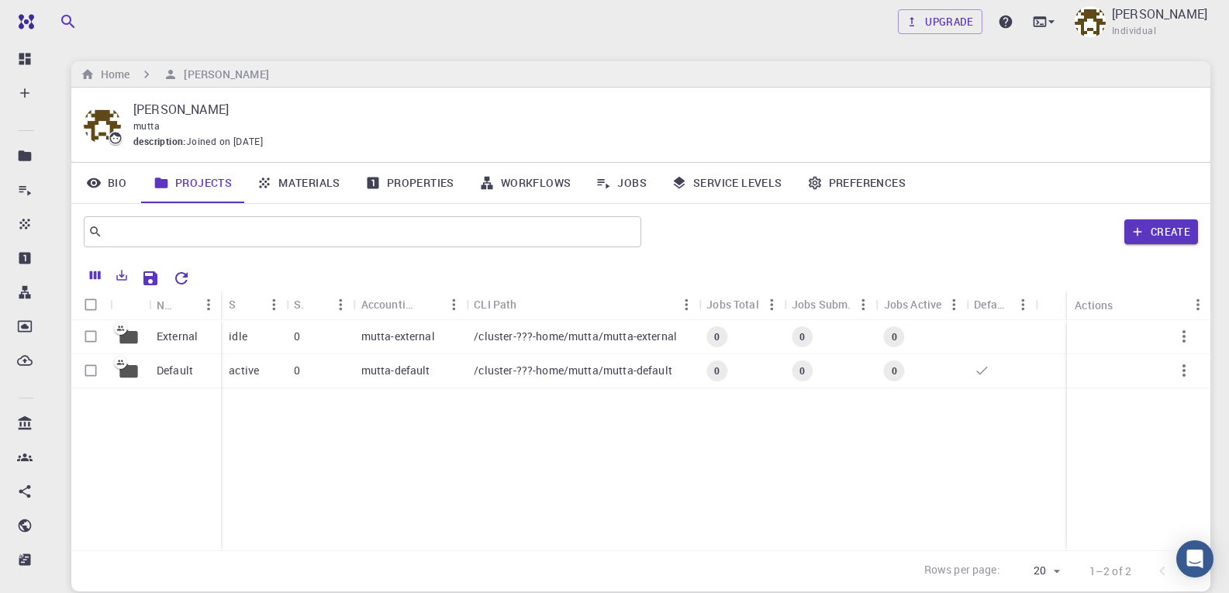
click at [302, 179] on link "Materials" at bounding box center [298, 183] width 109 height 40
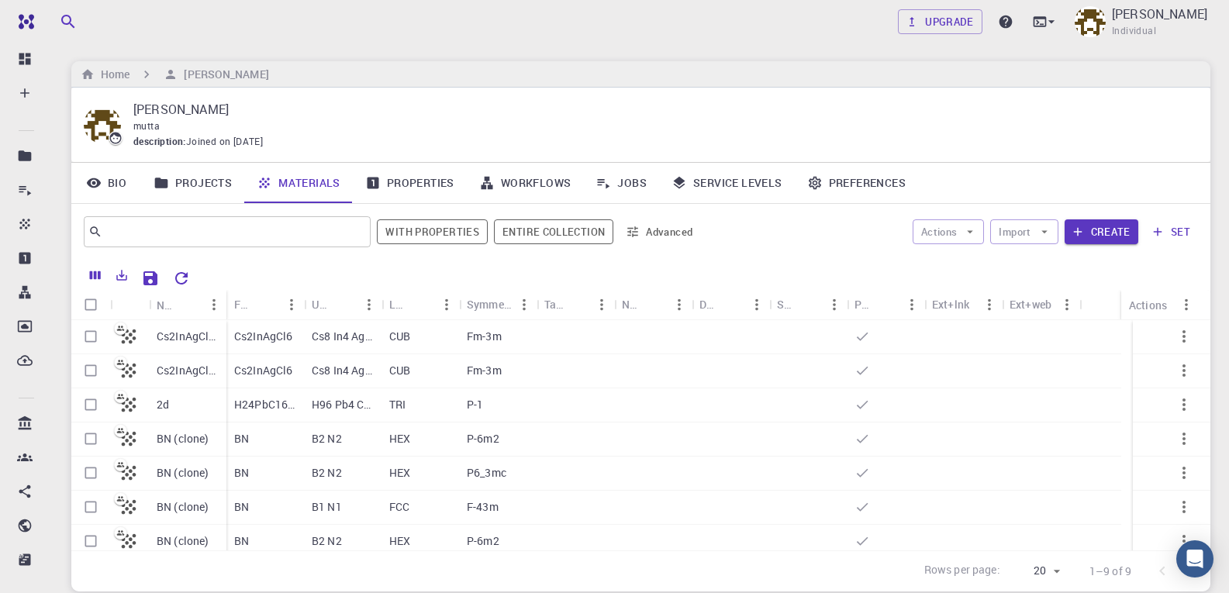
click at [91, 341] on input "Select row" at bounding box center [90, 336] width 29 height 29
checkbox input "true"
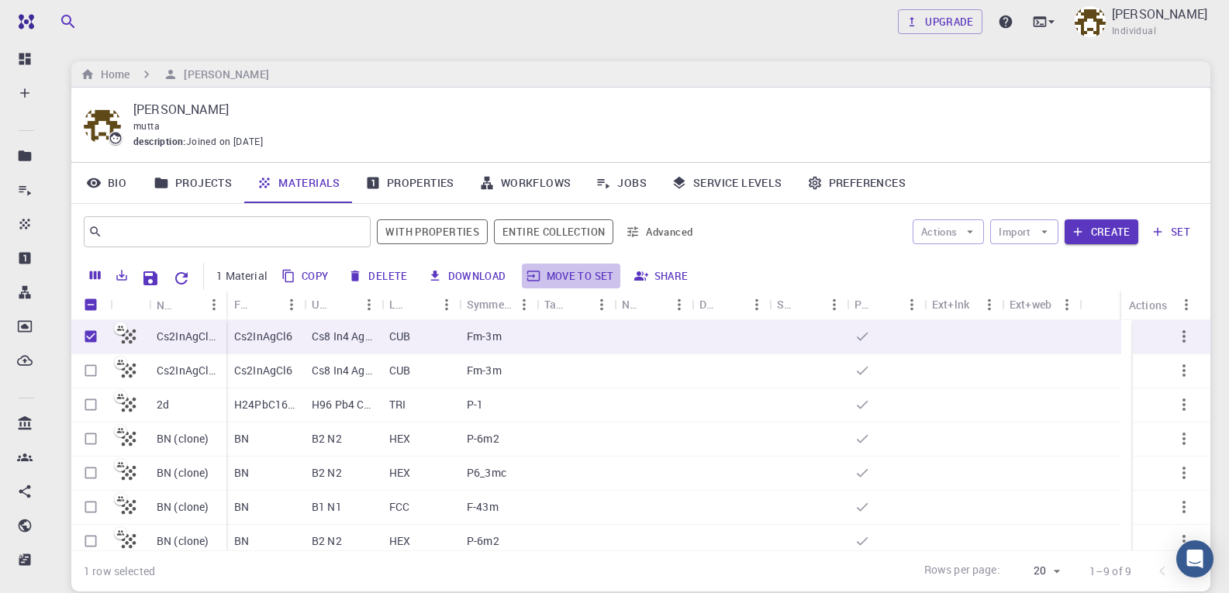
click at [579, 274] on button "Move to set" at bounding box center [571, 276] width 98 height 25
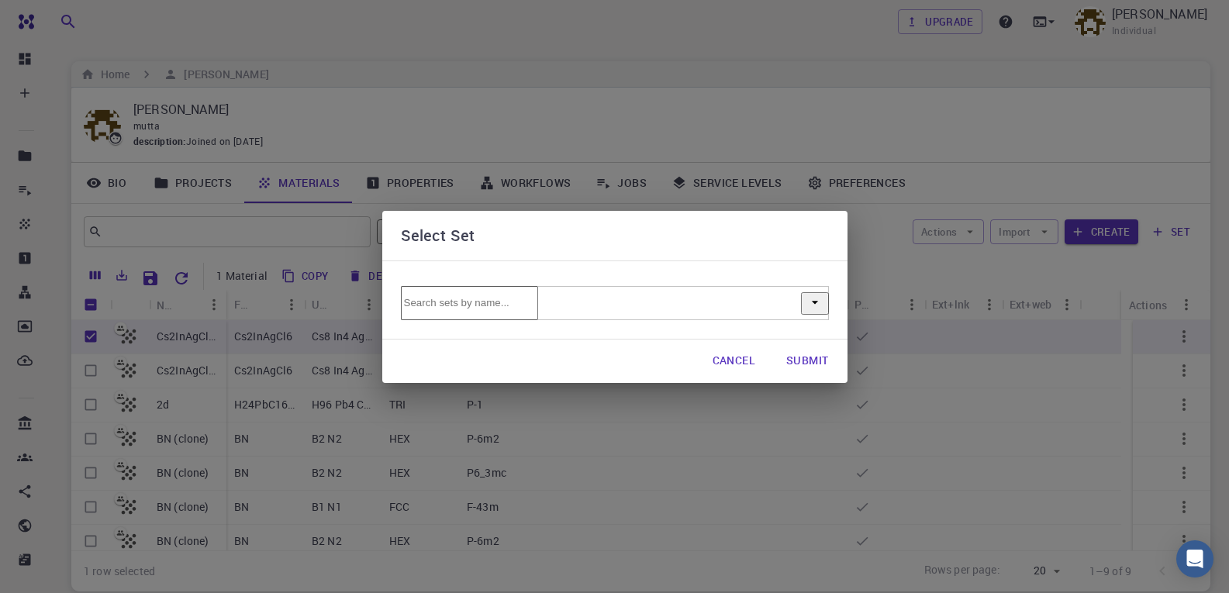
click at [537, 301] on input "text" at bounding box center [469, 303] width 137 height 34
type input "CAIBC"
click at [823, 364] on button "Submit" at bounding box center [807, 361] width 67 height 31
click at [812, 299] on icon "Open" at bounding box center [815, 303] width 16 height 16
click at [604, 348] on li "initial/final structures" at bounding box center [630, 341] width 397 height 14
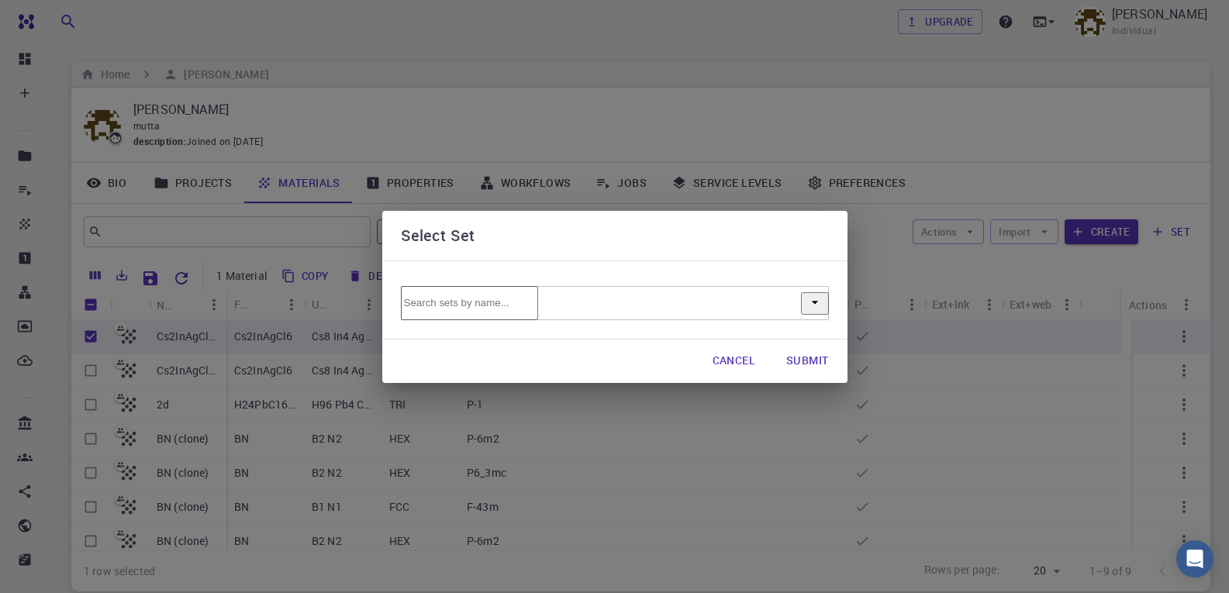
type input "initial/final structures"
click at [793, 357] on button "Submit" at bounding box center [807, 361] width 67 height 31
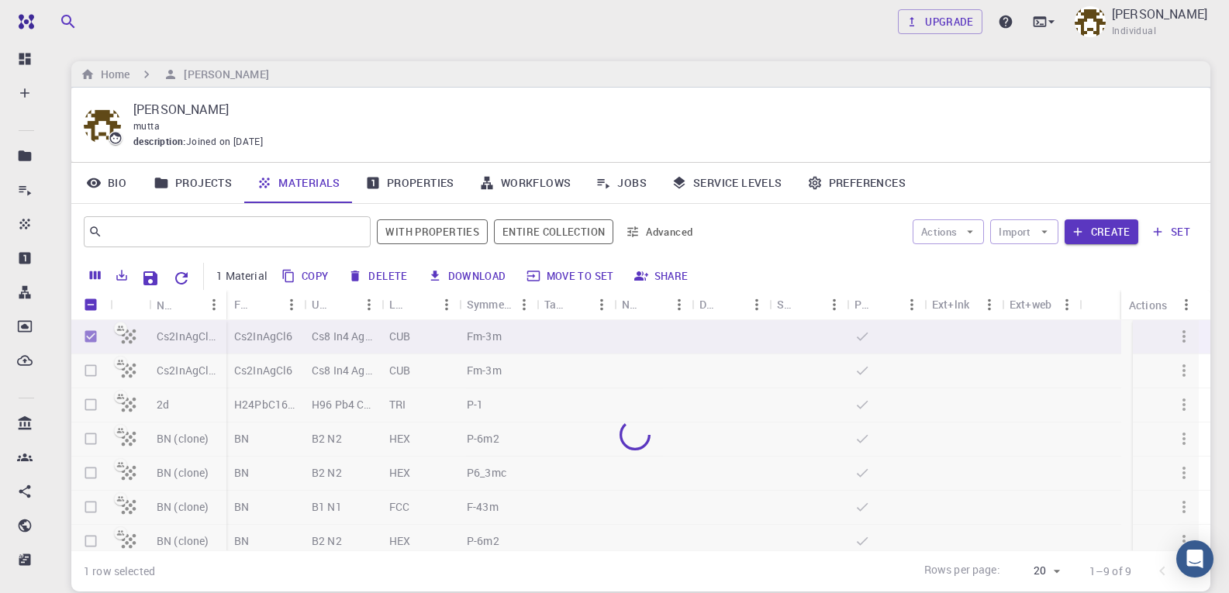
checkbox input "false"
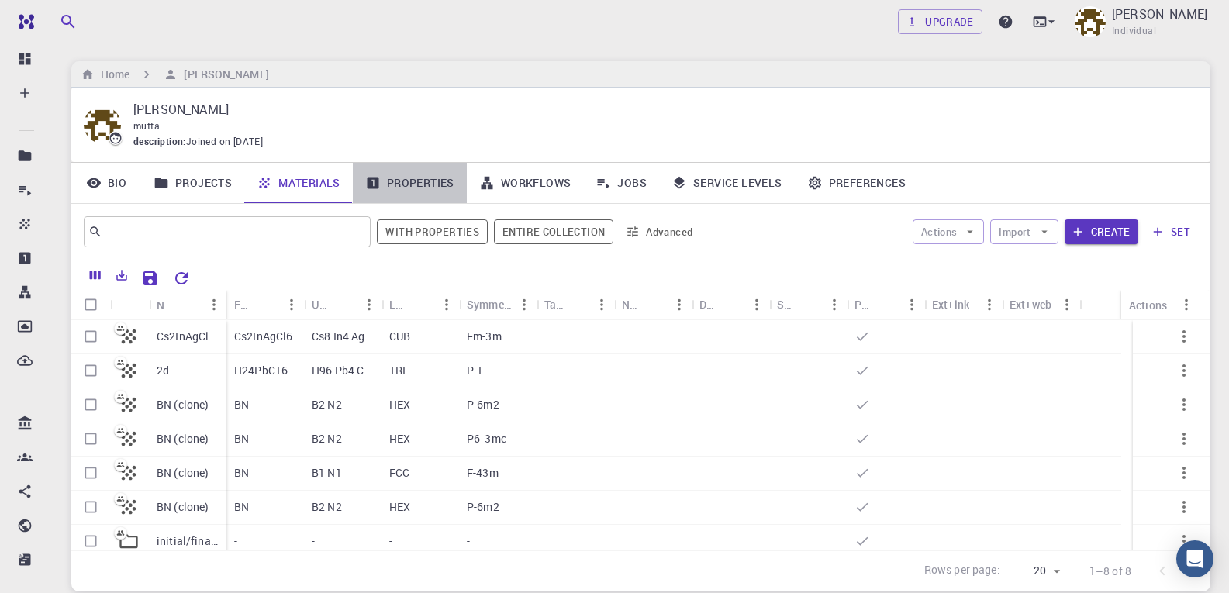
click at [434, 183] on link "Properties" at bounding box center [410, 183] width 114 height 40
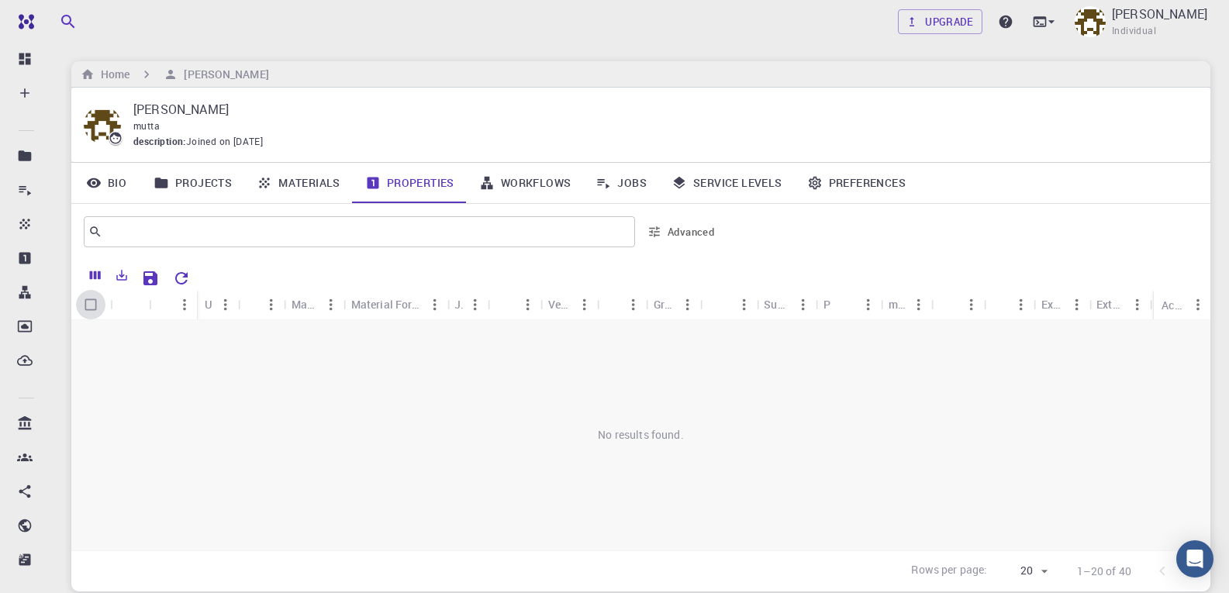
click at [88, 302] on input "Select all rows" at bounding box center [90, 304] width 29 height 29
checkbox input "false"
click at [122, 268] on icon "Export" at bounding box center [122, 275] width 14 height 14
click at [279, 184] on link "Materials" at bounding box center [298, 183] width 109 height 40
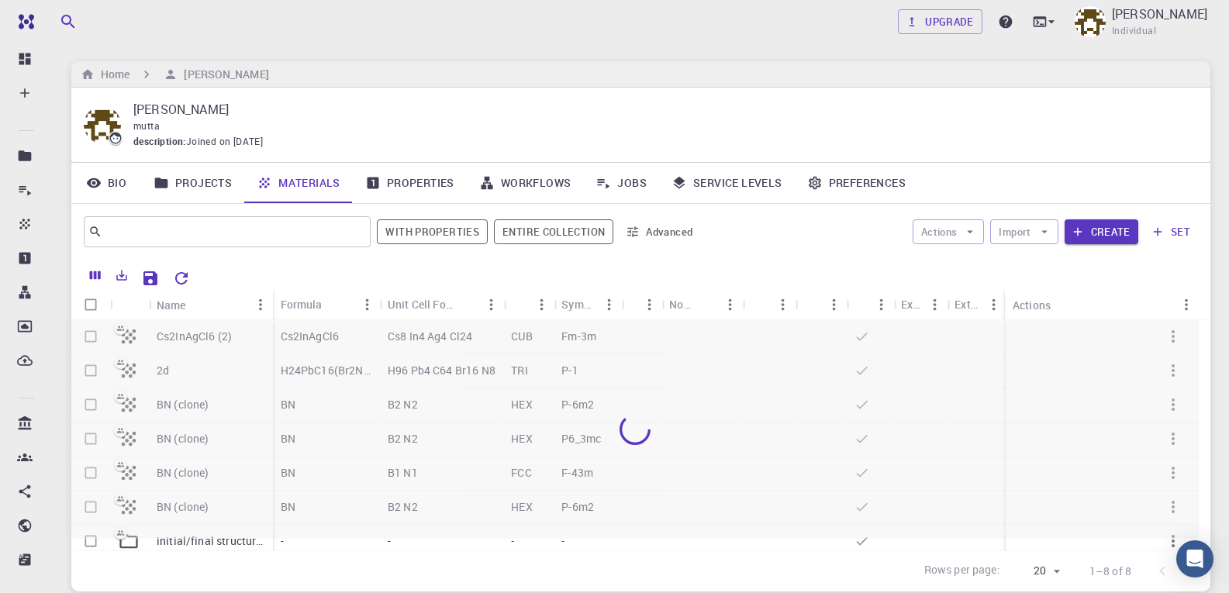
click at [88, 333] on div at bounding box center [635, 429] width 1128 height 219
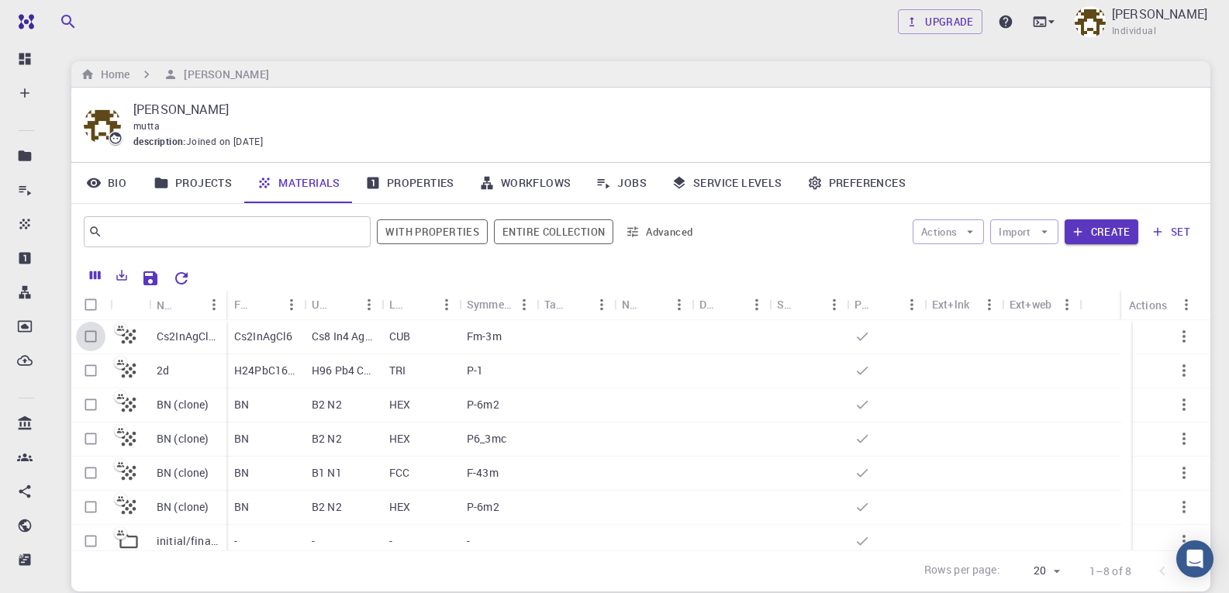
click at [88, 333] on input "Select row" at bounding box center [90, 336] width 29 height 29
checkbox input "true"
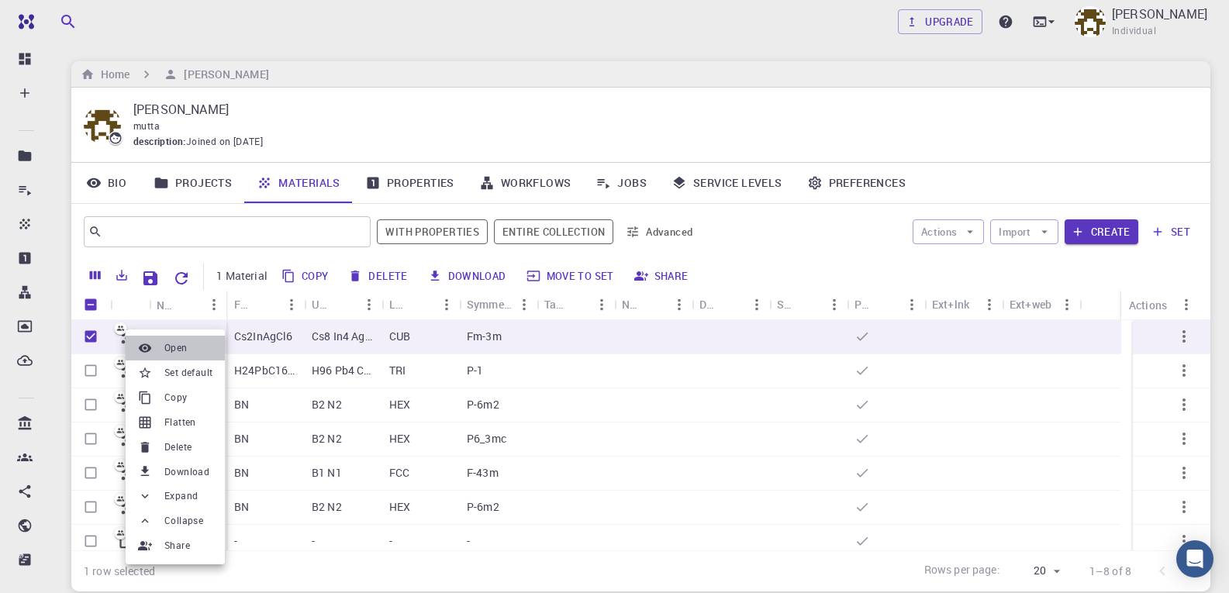
click at [188, 352] on li "Open" at bounding box center [175, 348] width 99 height 25
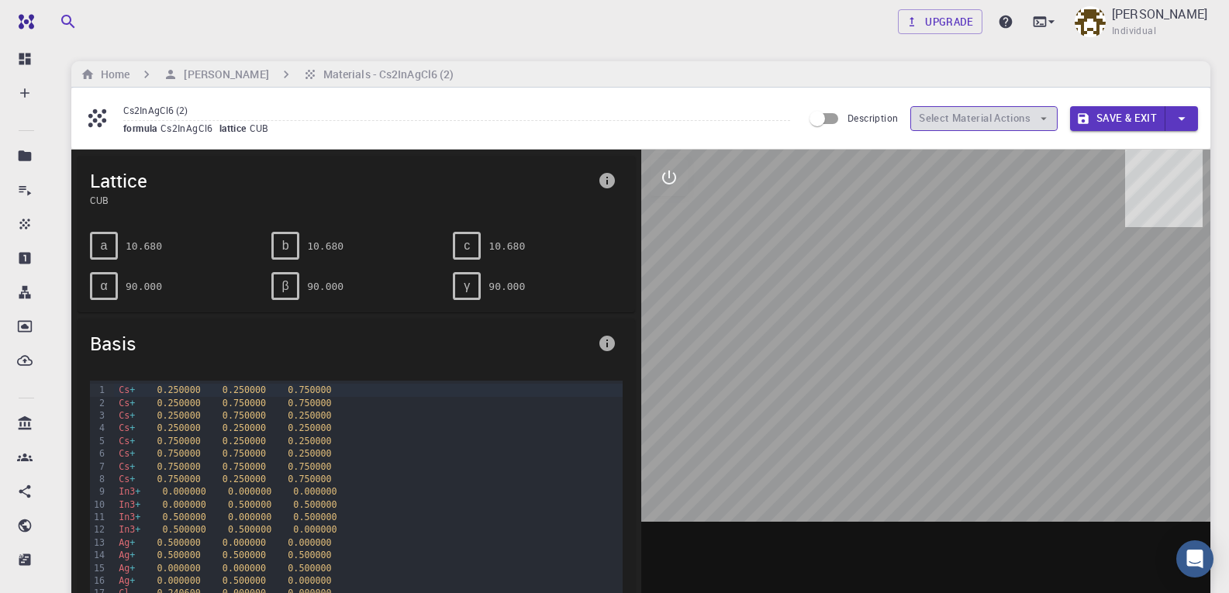
click at [984, 121] on button "Select Material Actions" at bounding box center [983, 118] width 147 height 25
click at [1032, 116] on button "Select Material Actions" at bounding box center [983, 118] width 147 height 25
click at [1149, 257] on div at bounding box center [926, 391] width 570 height 482
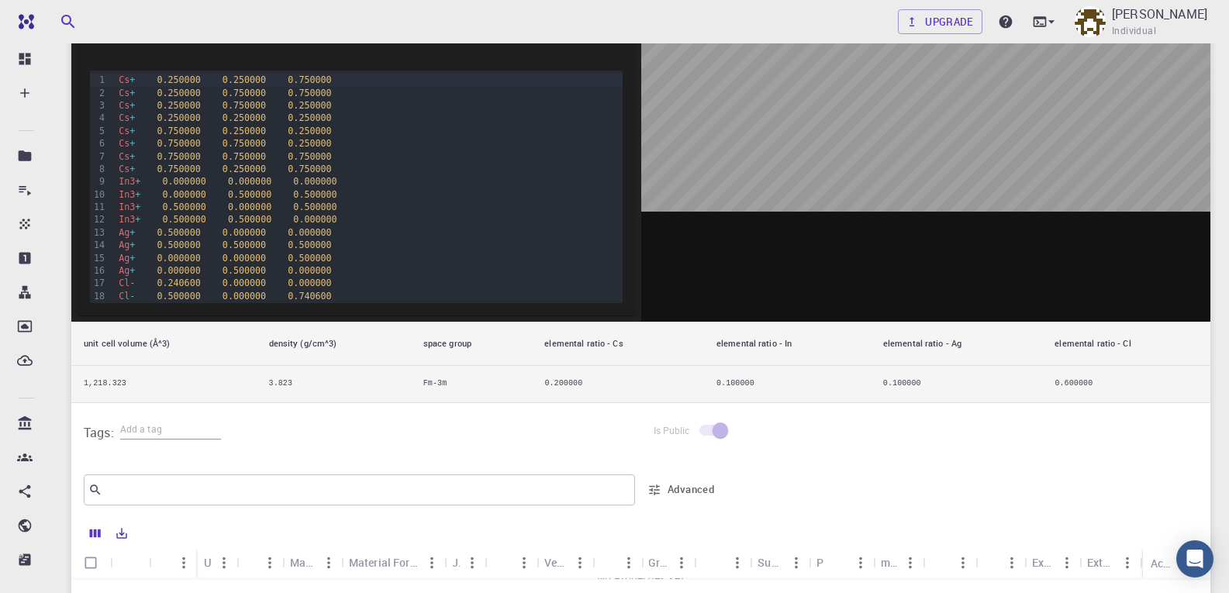
scroll to position [543, 0]
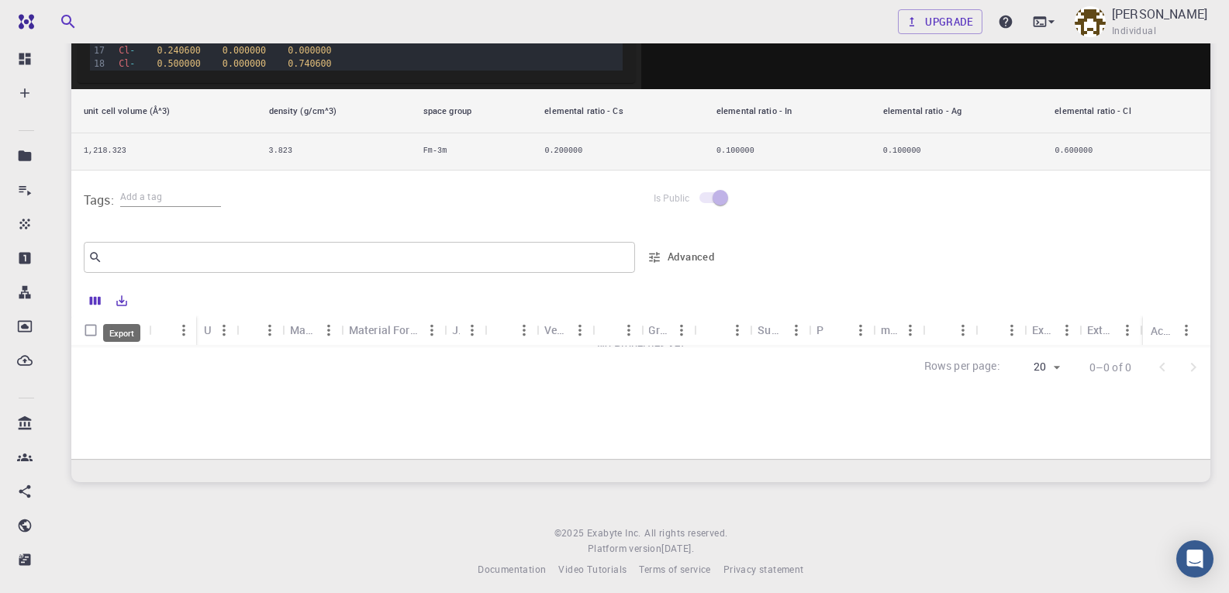
click at [120, 303] on icon "Export" at bounding box center [122, 301] width 14 height 14
click at [209, 273] on div "​ Advanced" at bounding box center [403, 257] width 638 height 37
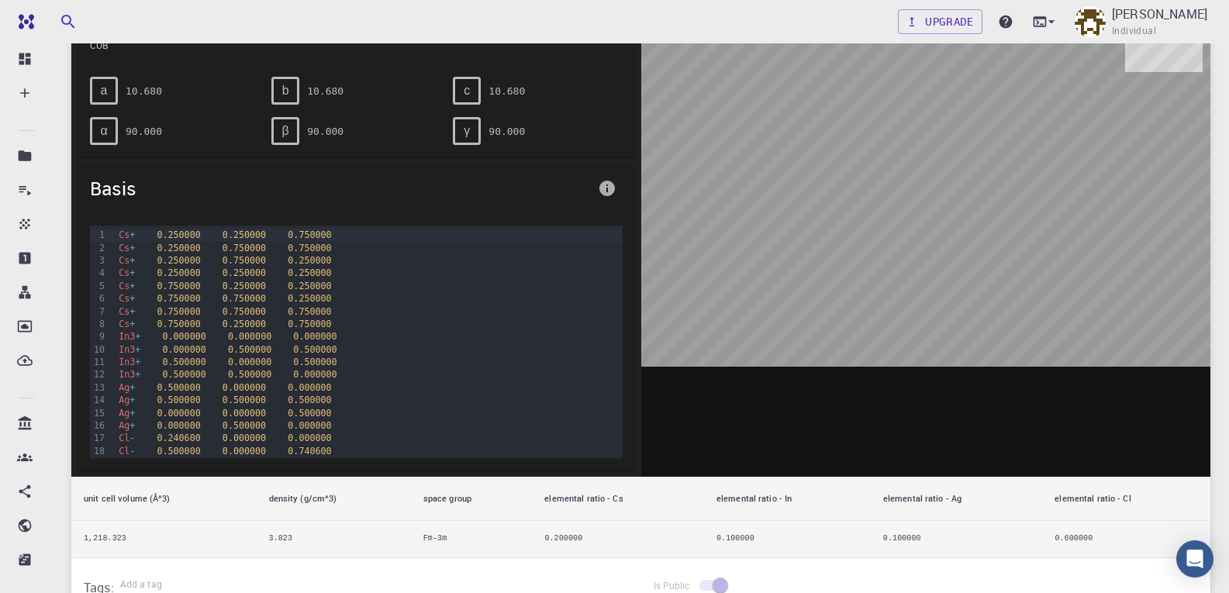
scroll to position [0, 0]
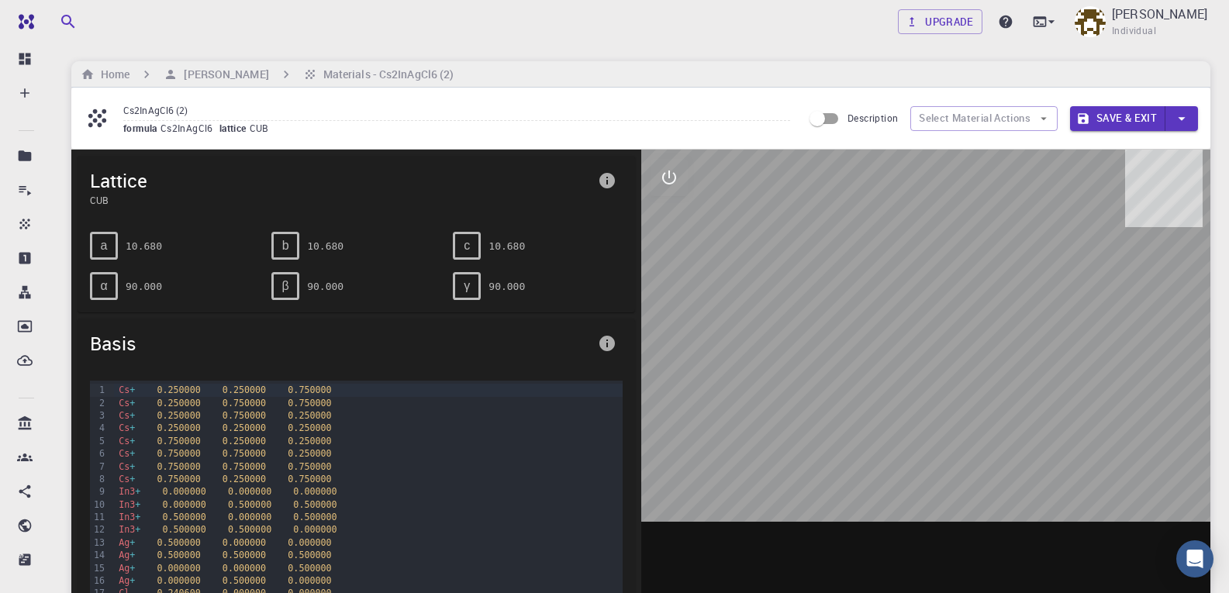
click at [1183, 113] on icon "button" at bounding box center [1181, 118] width 17 height 17
click at [1183, 113] on div at bounding box center [614, 296] width 1229 height 593
click at [1183, 113] on icon "button" at bounding box center [1181, 118] width 17 height 17
click at [1104, 148] on li "Save & Exit" at bounding box center [1105, 148] width 71 height 23
click at [409, 76] on h6 "Materials - Cs2InAgCl6 (2)" at bounding box center [385, 74] width 137 height 17
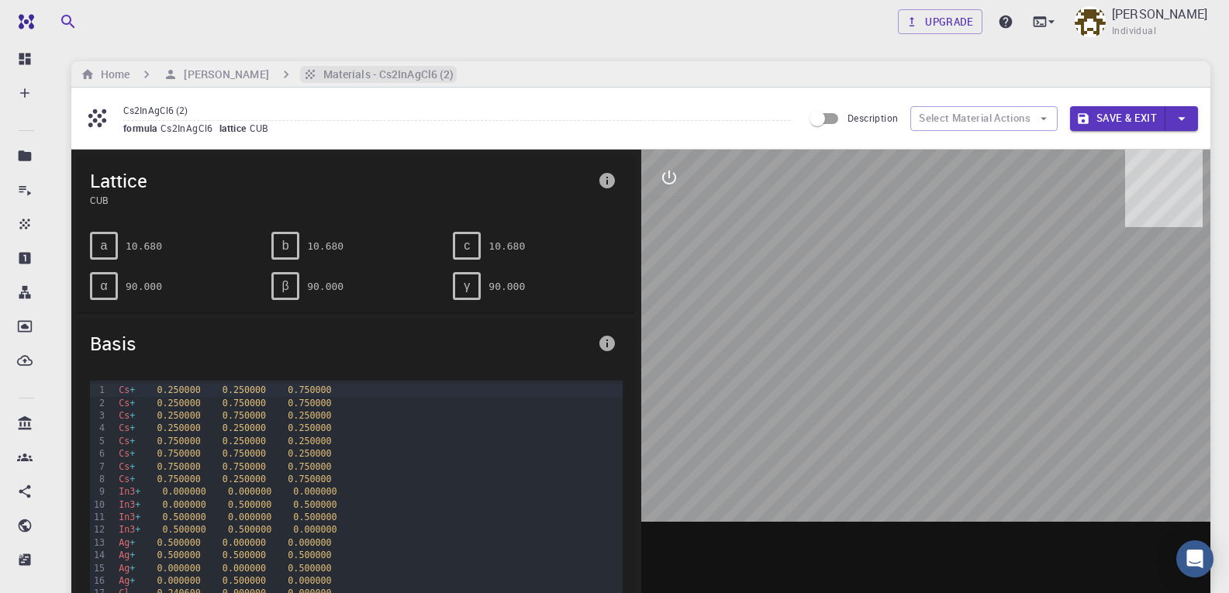
click at [440, 74] on h6 "Materials - Cs2InAgCl6 (2)" at bounding box center [385, 74] width 137 height 17
click at [558, 103] on input "Cs2InAgCl6 (2)" at bounding box center [456, 110] width 667 height 21
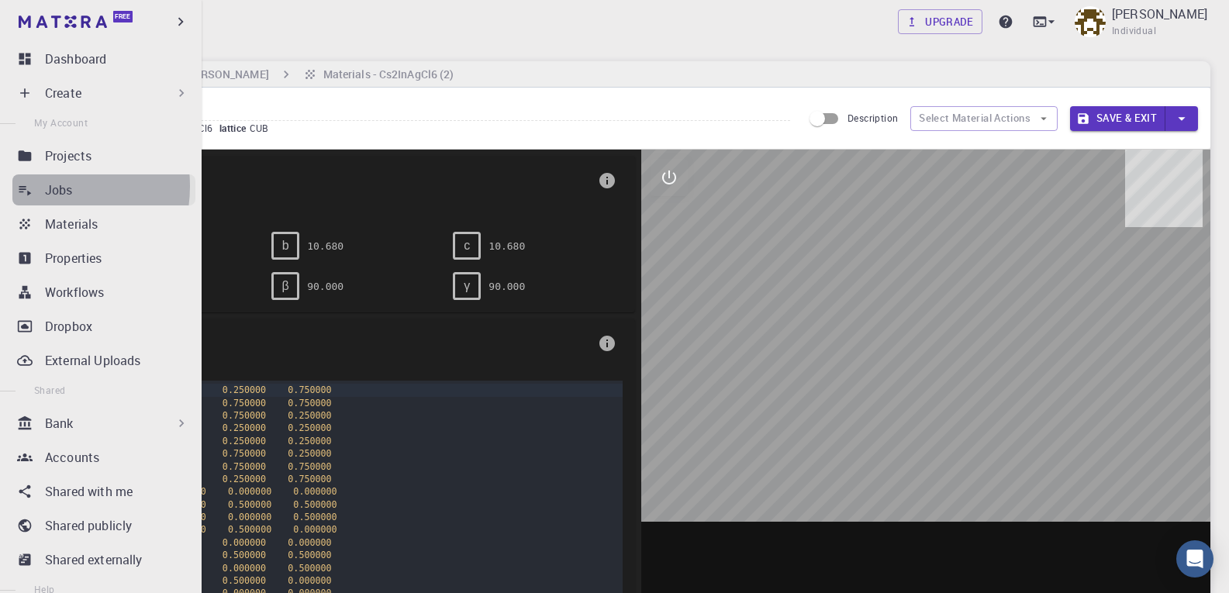
click at [38, 186] on link "Jobs" at bounding box center [103, 189] width 183 height 31
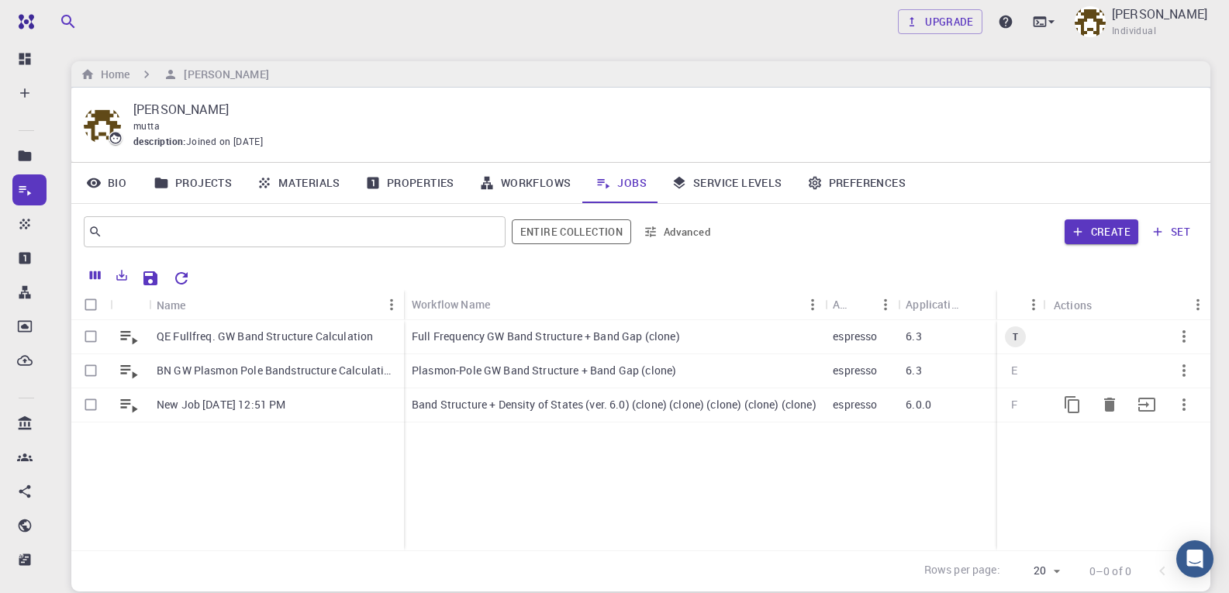
click at [190, 406] on p "New Job [DATE] 12:51 PM" at bounding box center [221, 405] width 129 height 16
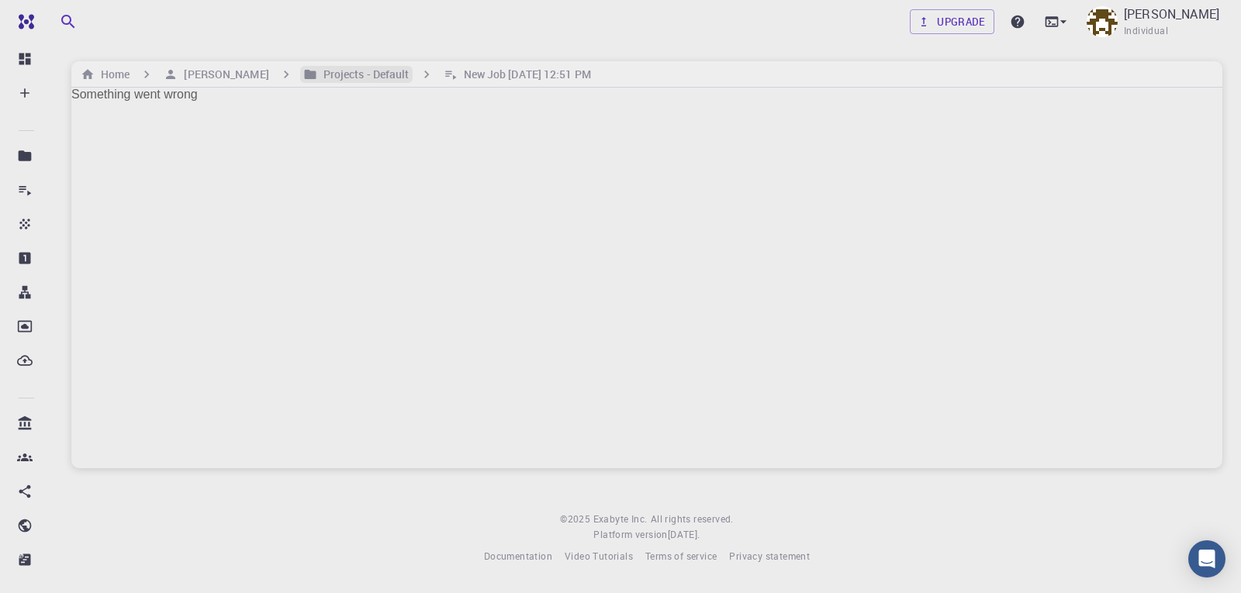
click at [385, 72] on h6 "Projects - Default" at bounding box center [363, 74] width 92 height 17
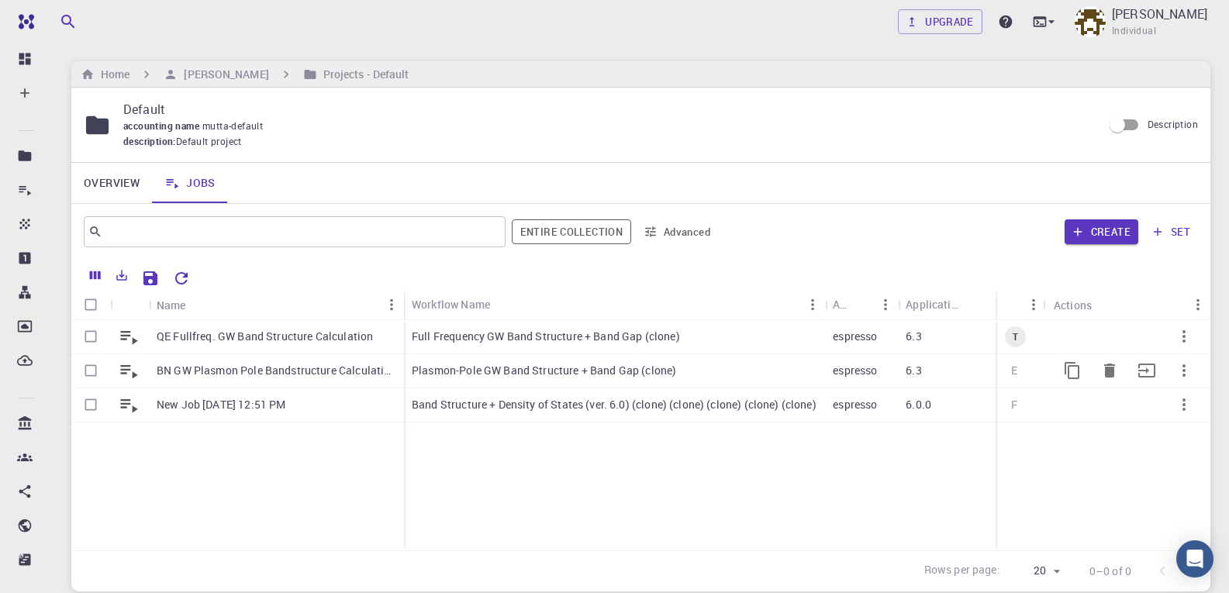
click at [604, 368] on p "Plasmon-Pole GW Band Structure + Band Gap (clone)" at bounding box center [544, 371] width 264 height 16
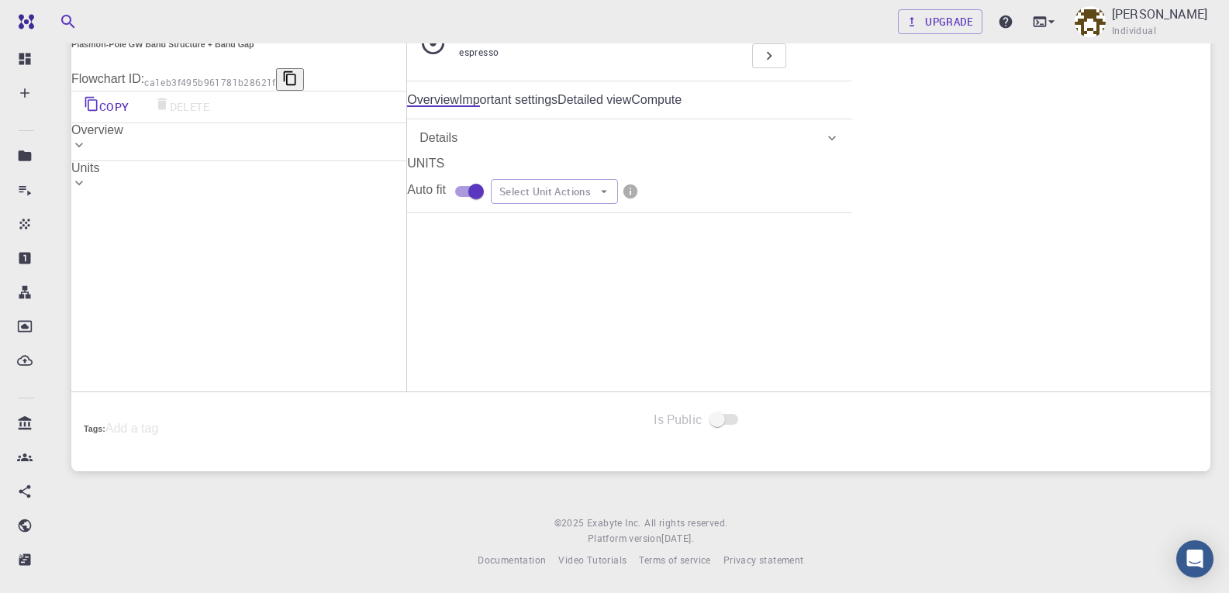
scroll to position [465, 0]
click at [717, 537] on button "View" at bounding box center [685, 551] width 61 height 28
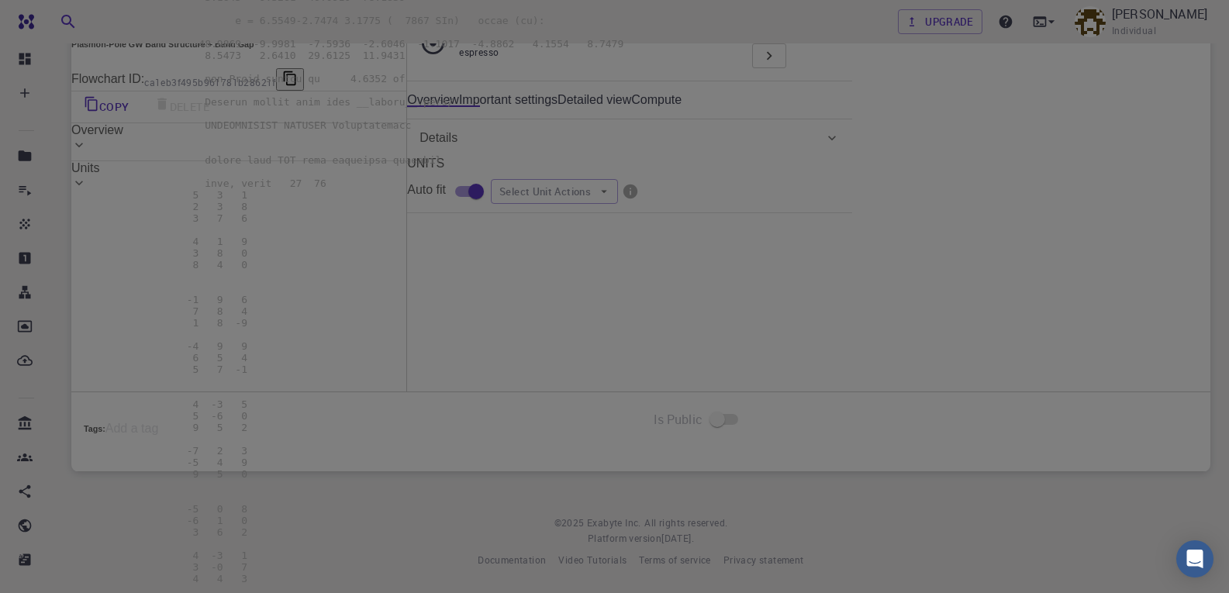
scroll to position [18606, 0]
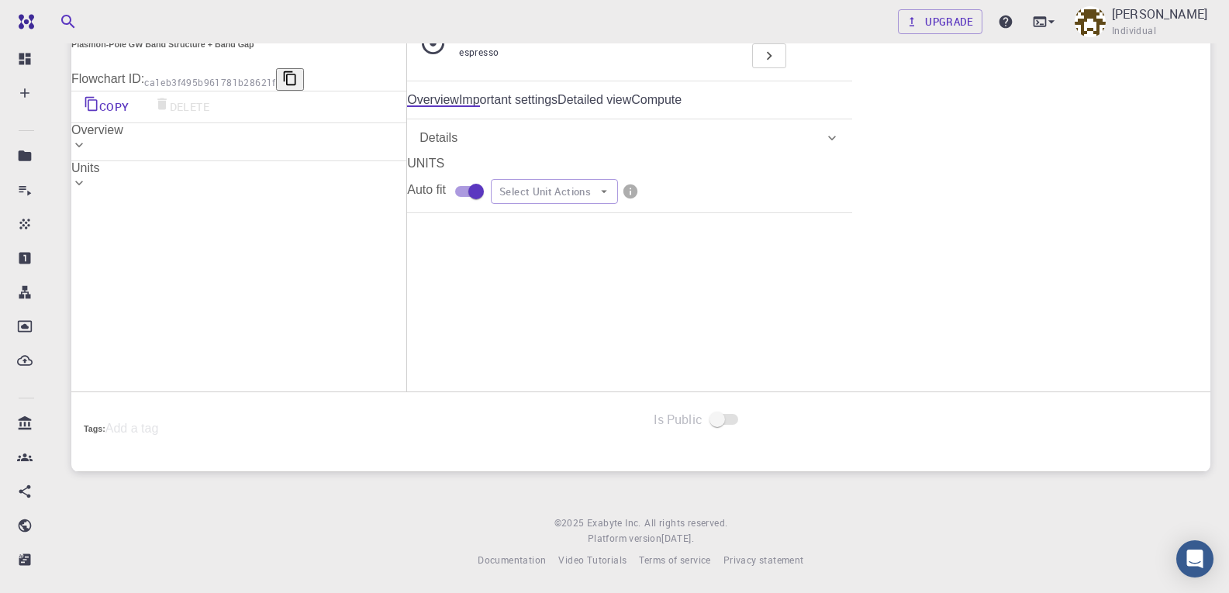
click at [722, 520] on span "Flowchart ID:" at bounding box center [688, 526] width 67 height 12
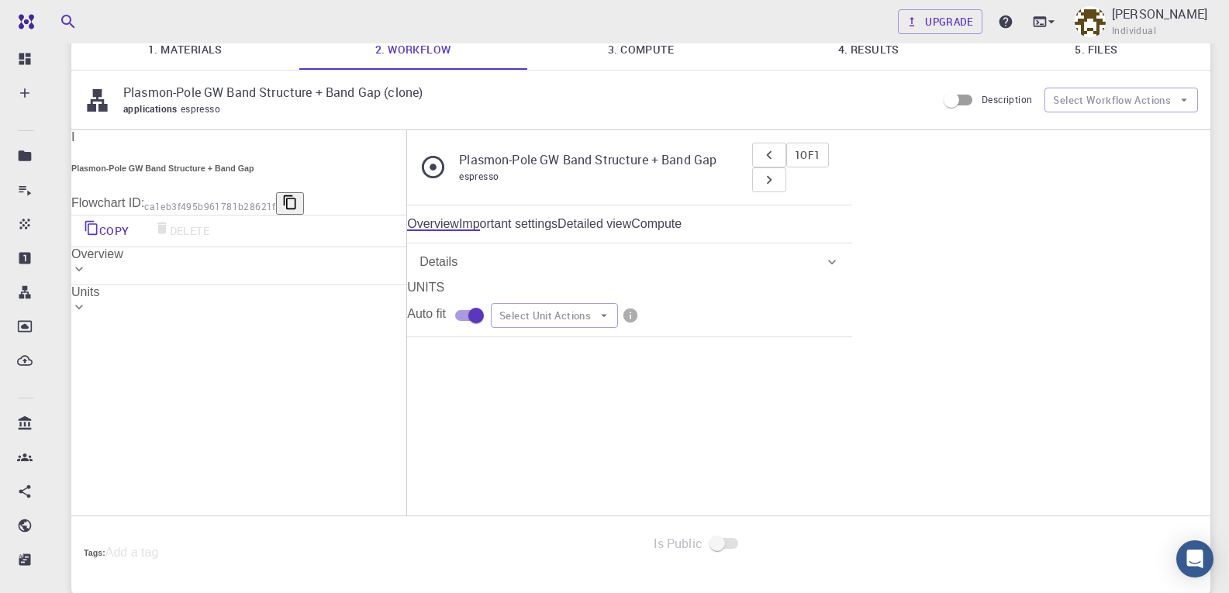
scroll to position [0, 0]
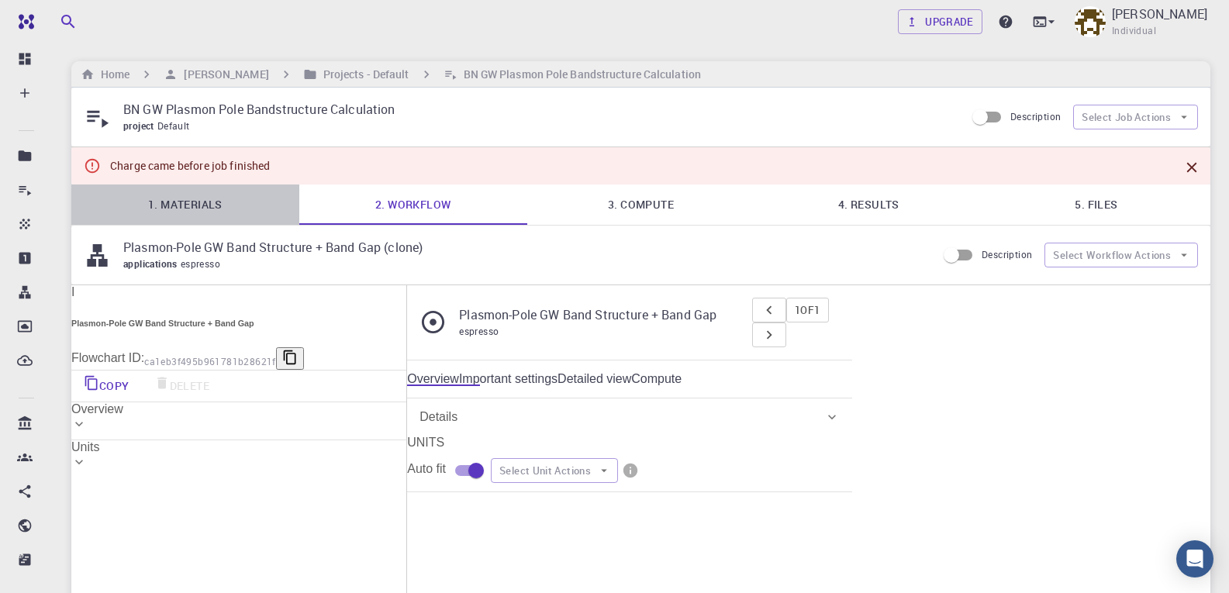
click at [193, 198] on link "1. Materials" at bounding box center [185, 205] width 228 height 40
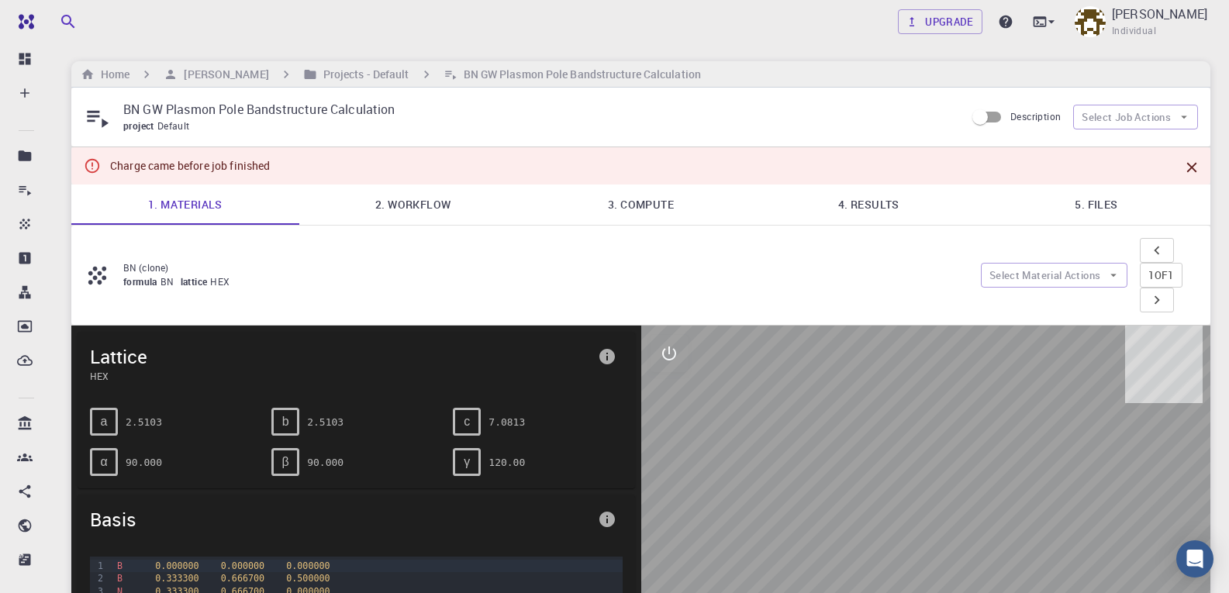
click at [1184, 164] on icon "Close" at bounding box center [1191, 167] width 17 height 17
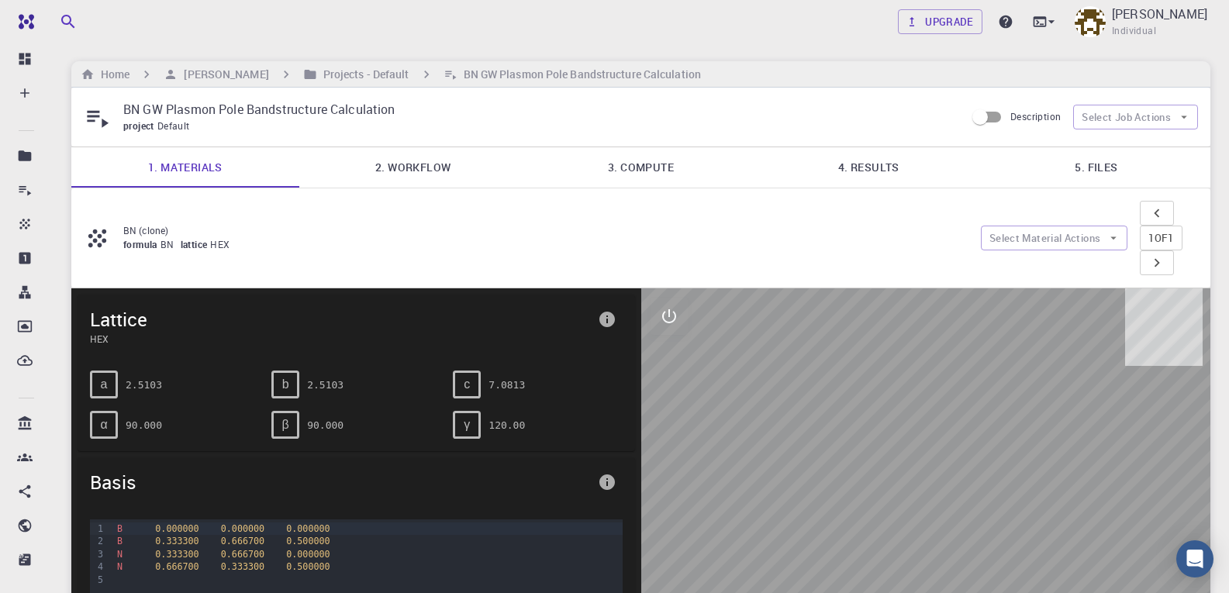
scroll to position [233, 0]
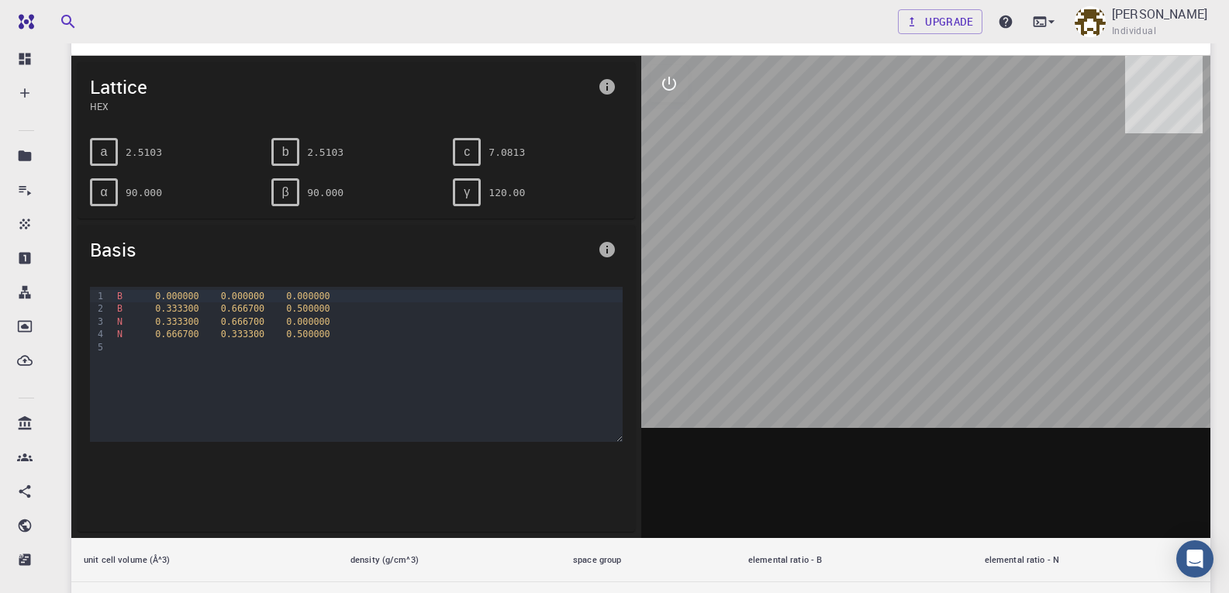
drag, startPoint x: 859, startPoint y: 299, endPoint x: 956, endPoint y: 283, distance: 98.9
drag, startPoint x: 956, startPoint y: 283, endPoint x: 848, endPoint y: 271, distance: 108.4
click at [848, 271] on div at bounding box center [926, 297] width 570 height 482
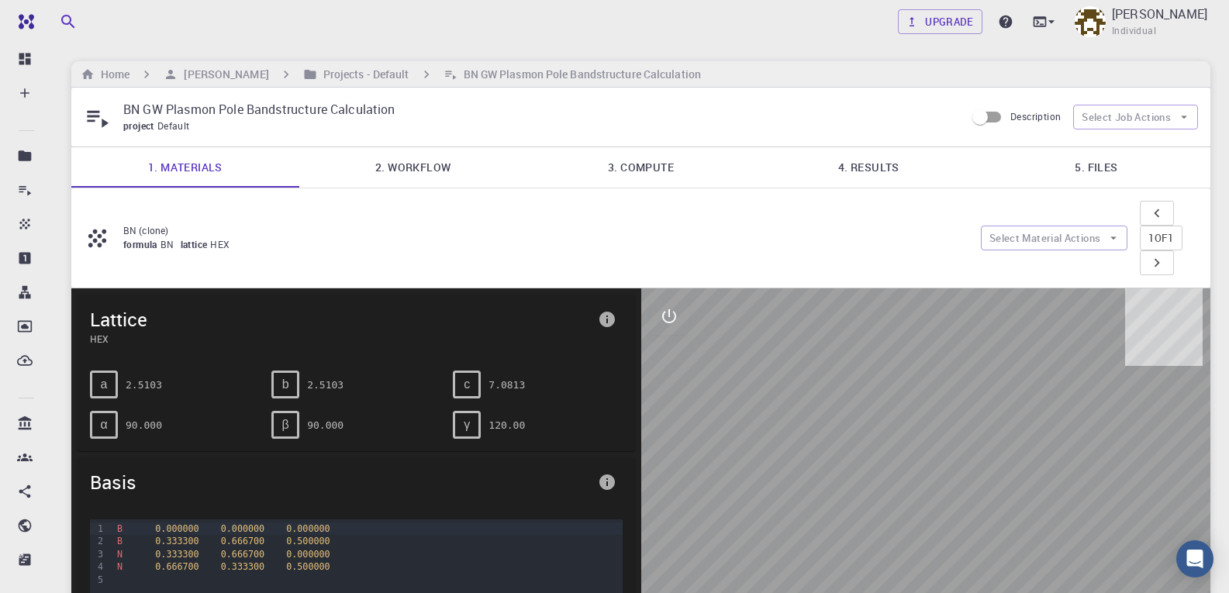
click at [415, 160] on link "2. Workflow" at bounding box center [413, 167] width 228 height 40
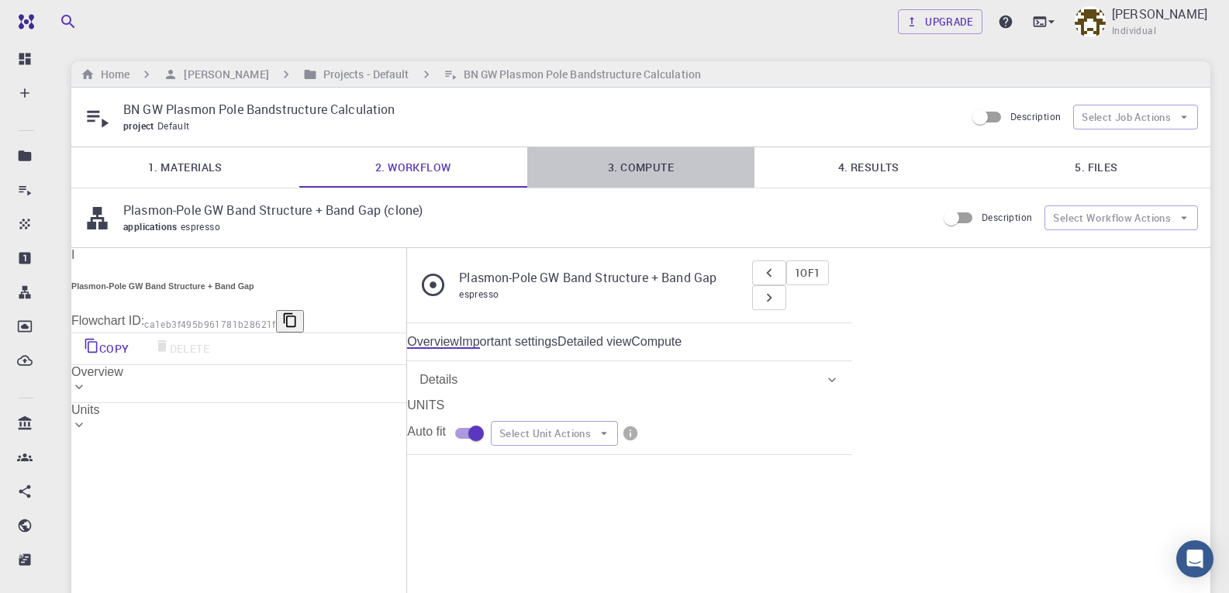
click at [642, 161] on link "3. Compute" at bounding box center [641, 167] width 228 height 40
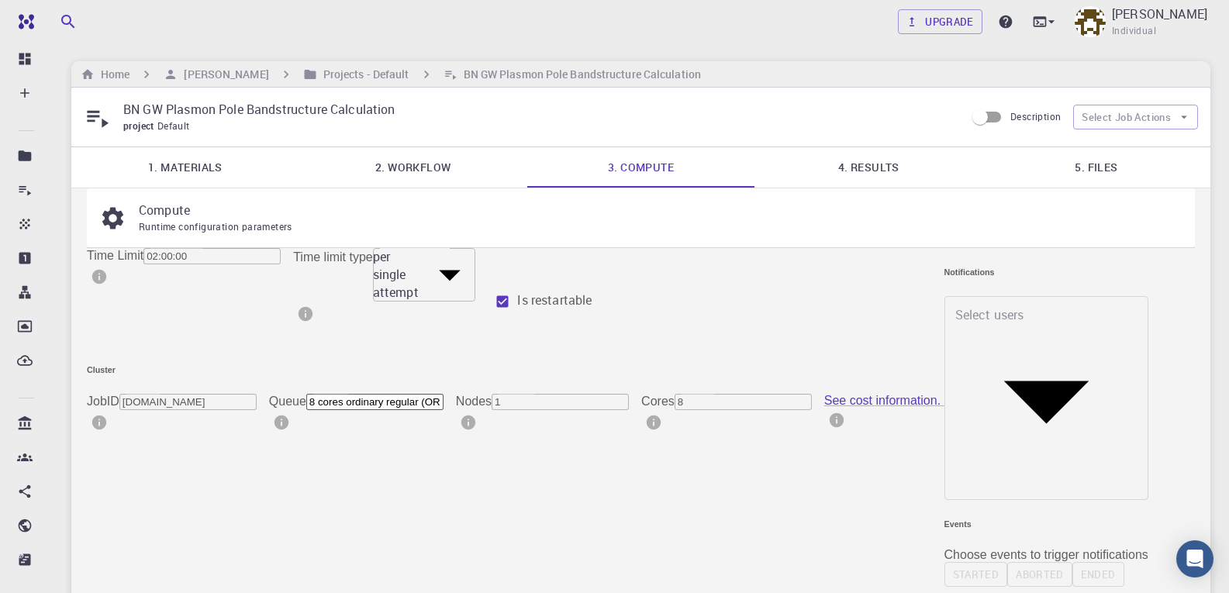
click at [859, 169] on link "4. Results" at bounding box center [869, 167] width 228 height 40
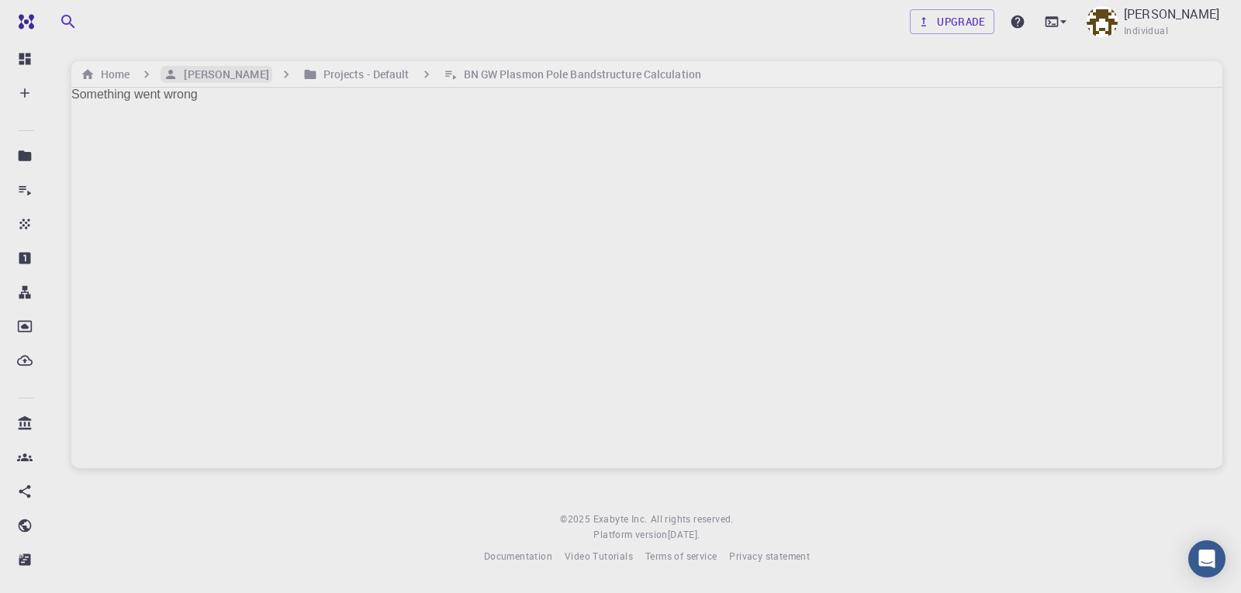
click at [242, 81] on h6 "[PERSON_NAME]" at bounding box center [223, 74] width 91 height 17
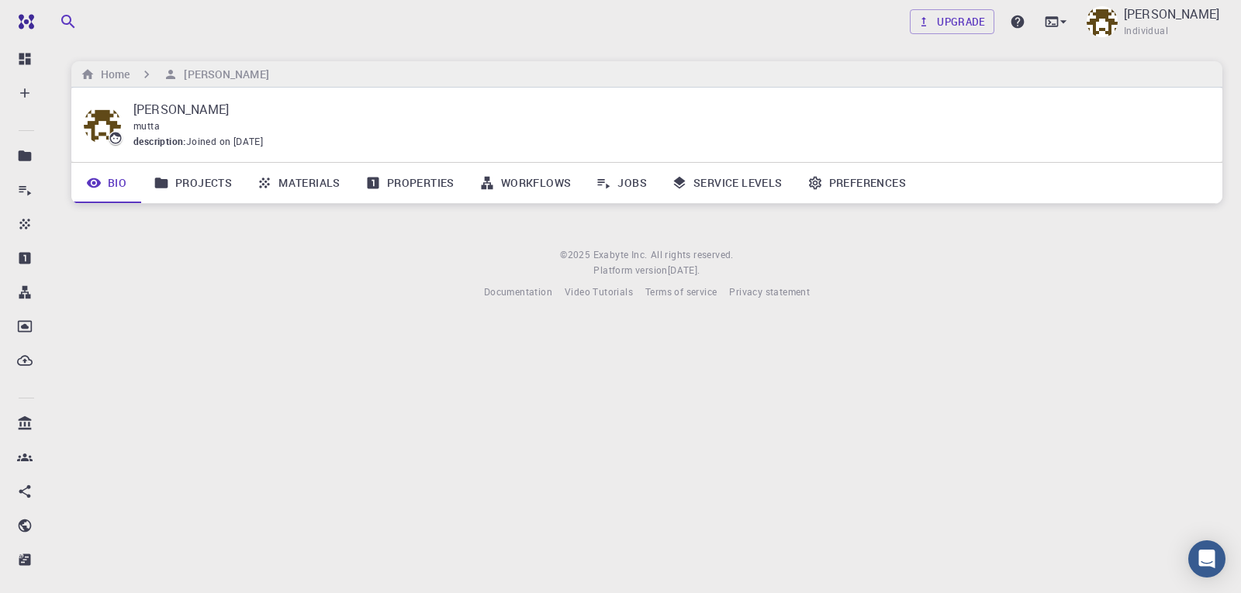
click at [183, 186] on link "Projects" at bounding box center [192, 183] width 103 height 40
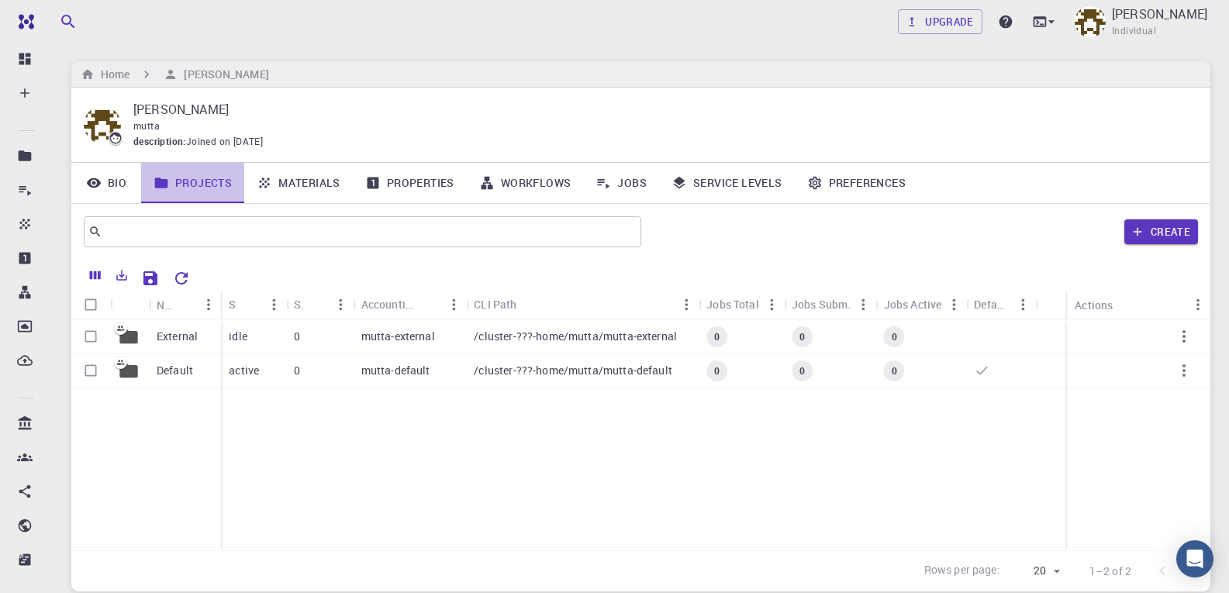
click at [183, 186] on link "Projects" at bounding box center [192, 183] width 103 height 40
click at [1158, 227] on button "Create" at bounding box center [1162, 231] width 74 height 25
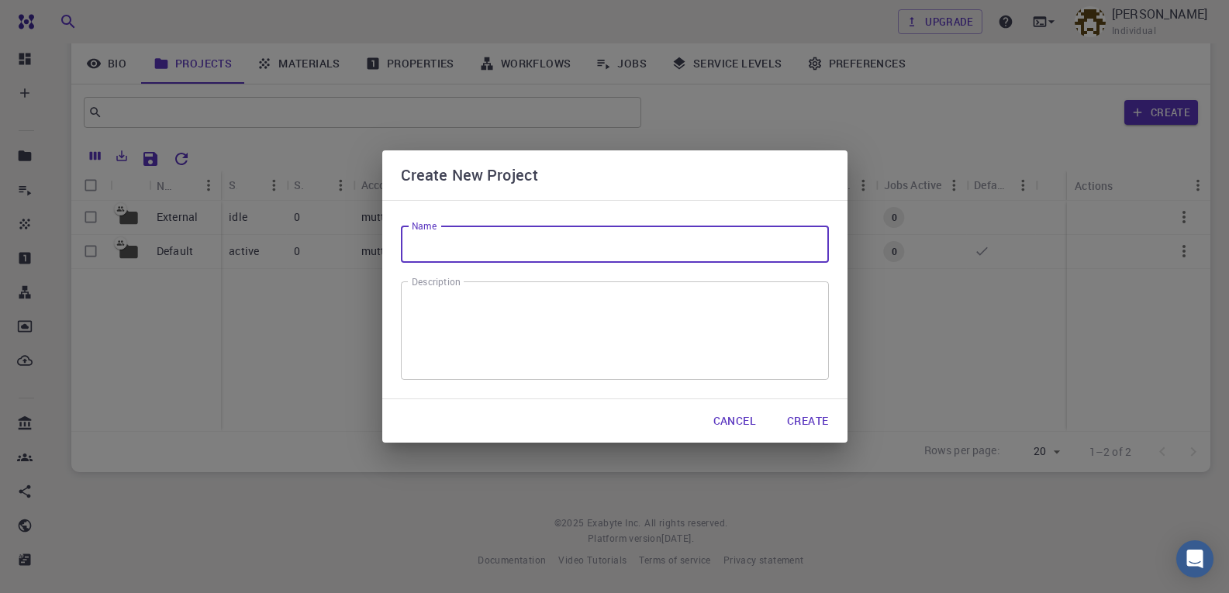
click at [548, 242] on input "Name" at bounding box center [615, 244] width 428 height 37
type input "CAIBC"
click at [805, 423] on button "Create" at bounding box center [808, 421] width 66 height 31
